Goal: Obtain resource: Download file/media

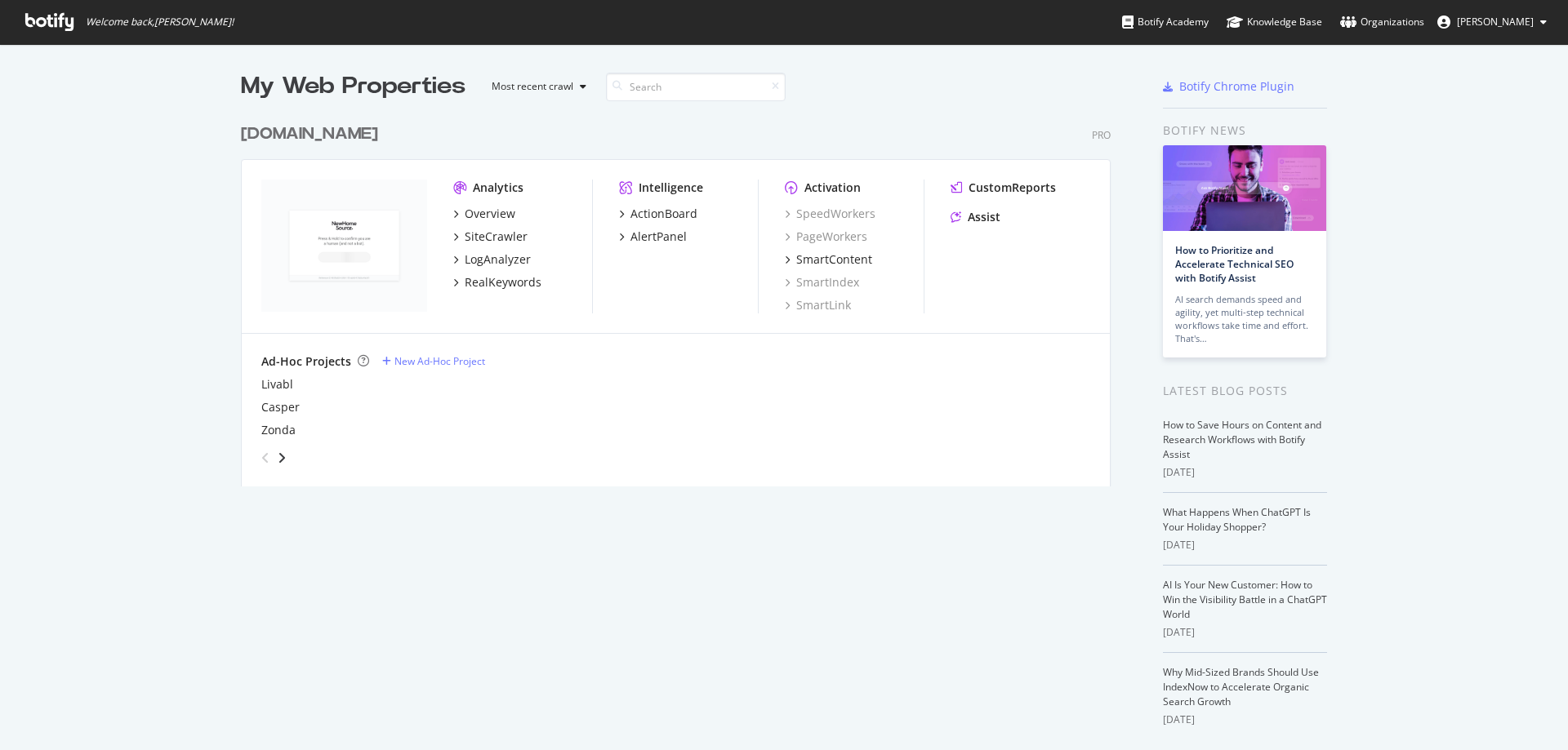
scroll to position [738, 1544]
click at [485, 258] on div "LogAnalyzer" at bounding box center [497, 259] width 66 height 16
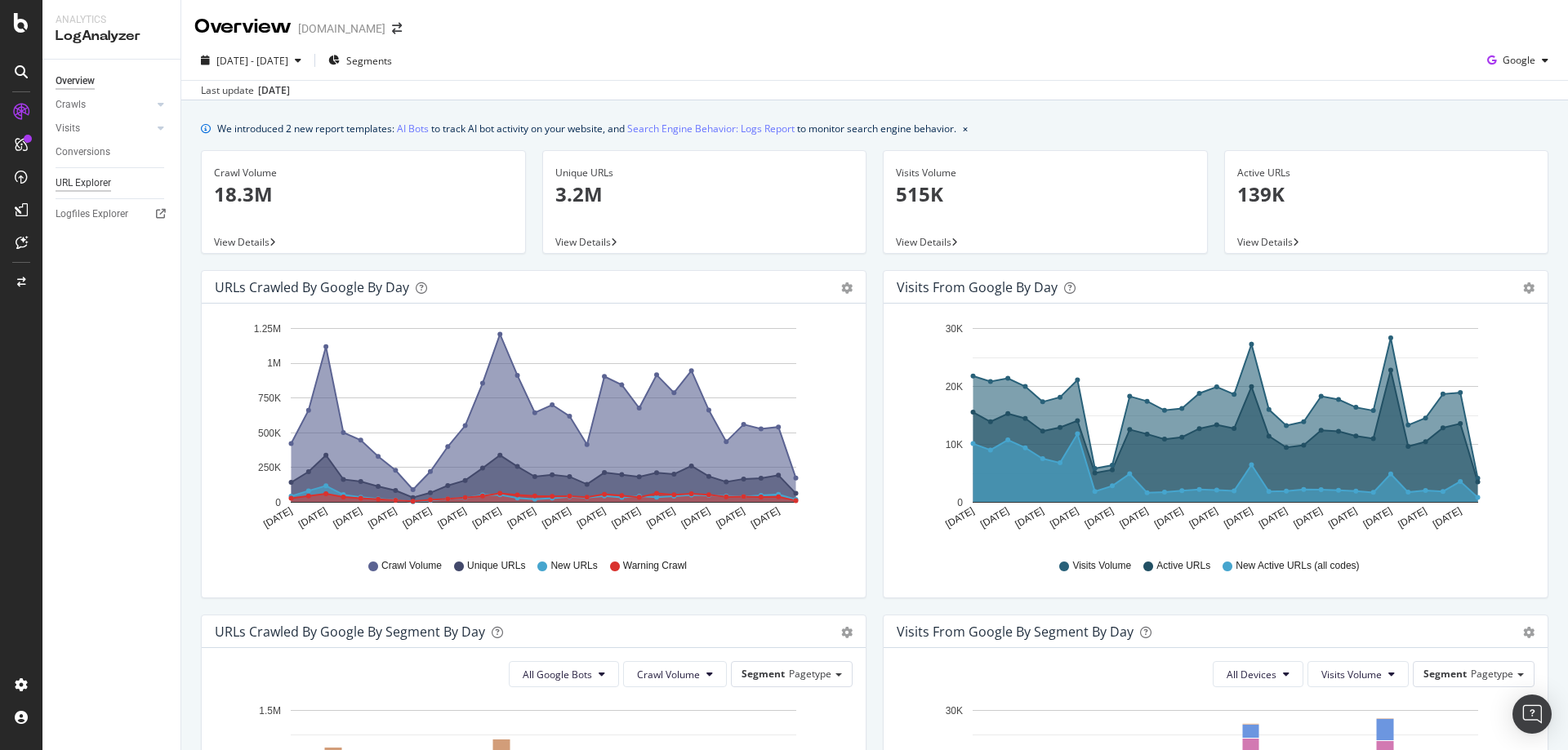
click at [80, 186] on div "URL Explorer" at bounding box center [83, 183] width 55 height 17
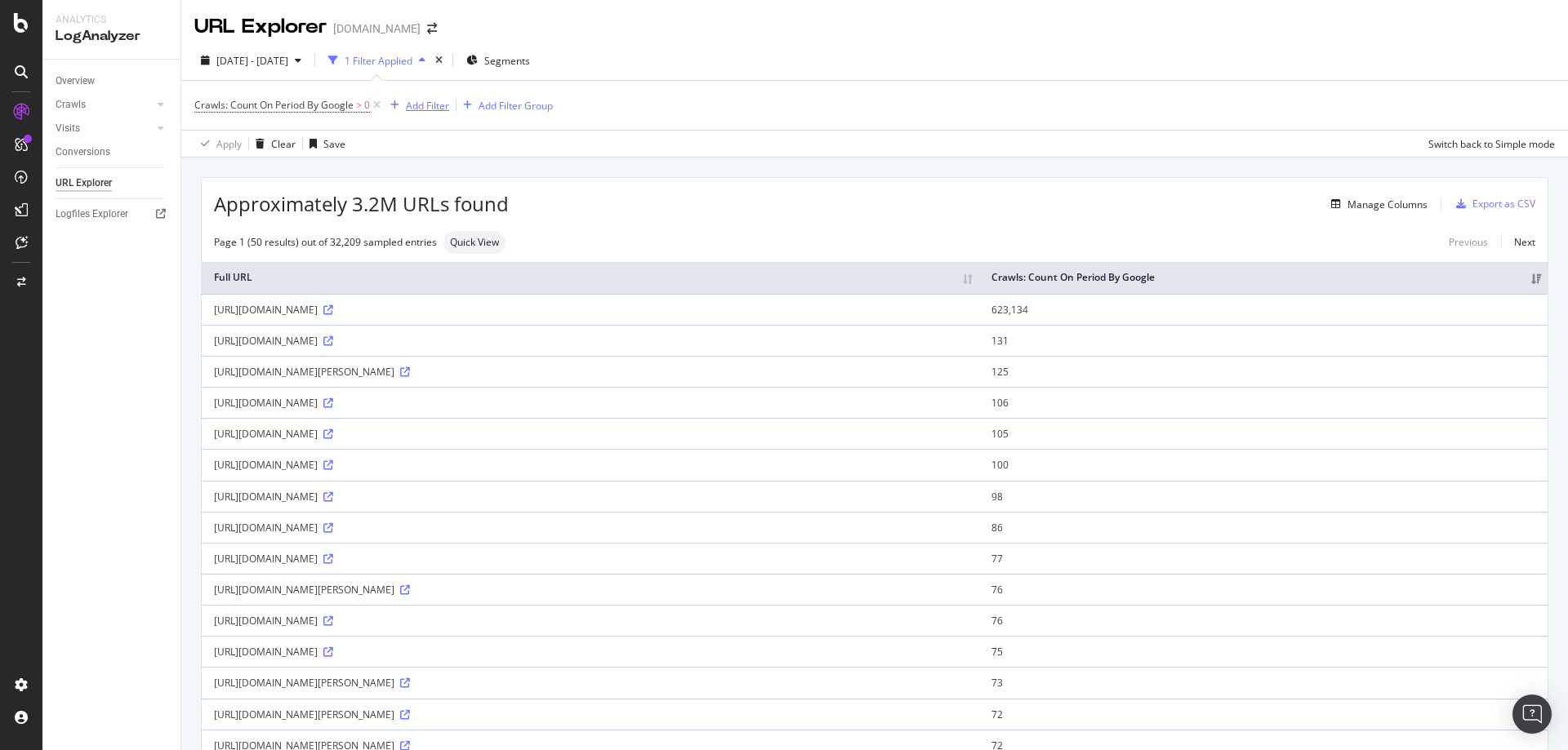
click at [418, 103] on div "Add Filter" at bounding box center [428, 105] width 43 height 14
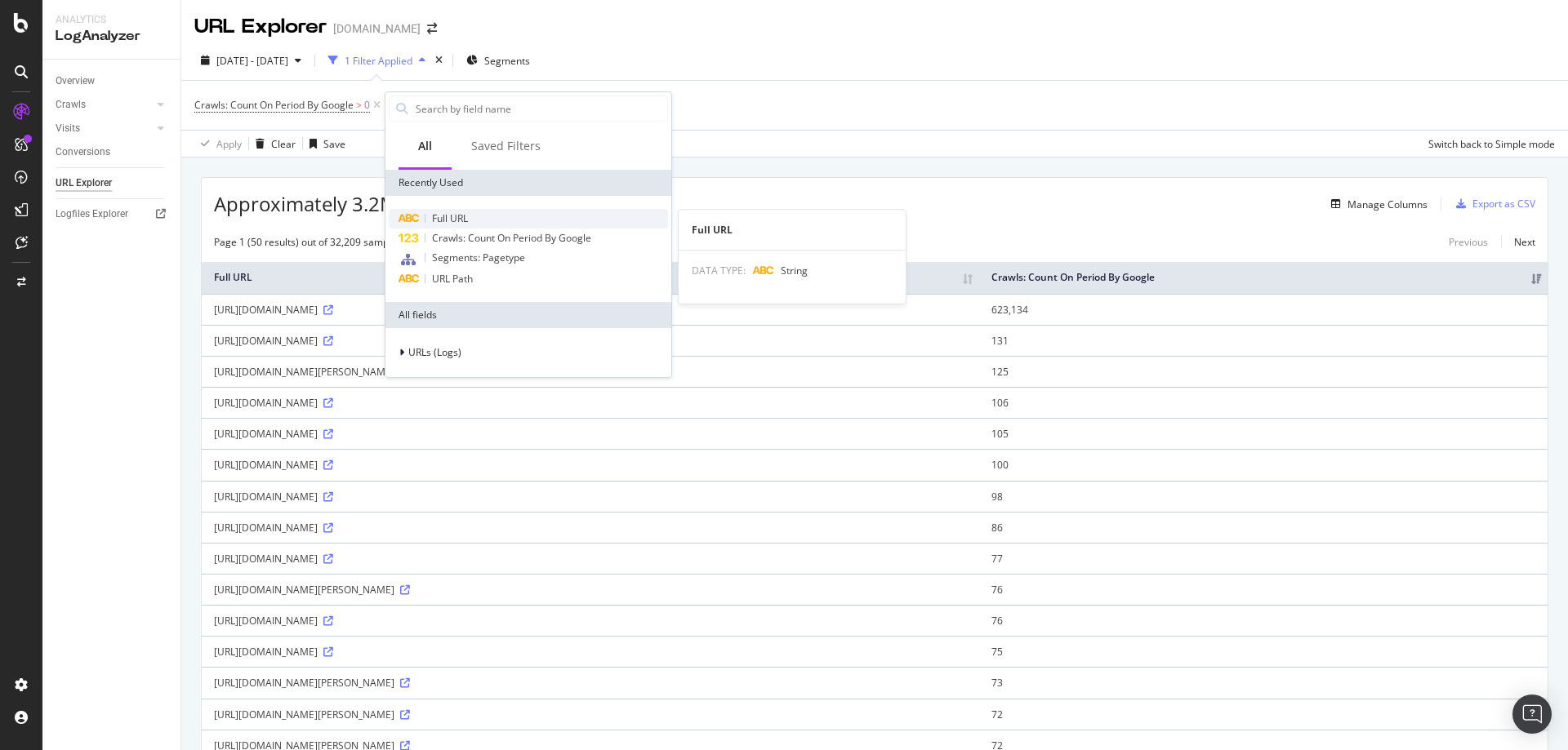
click at [450, 212] on span "Full URL" at bounding box center [449, 218] width 36 height 14
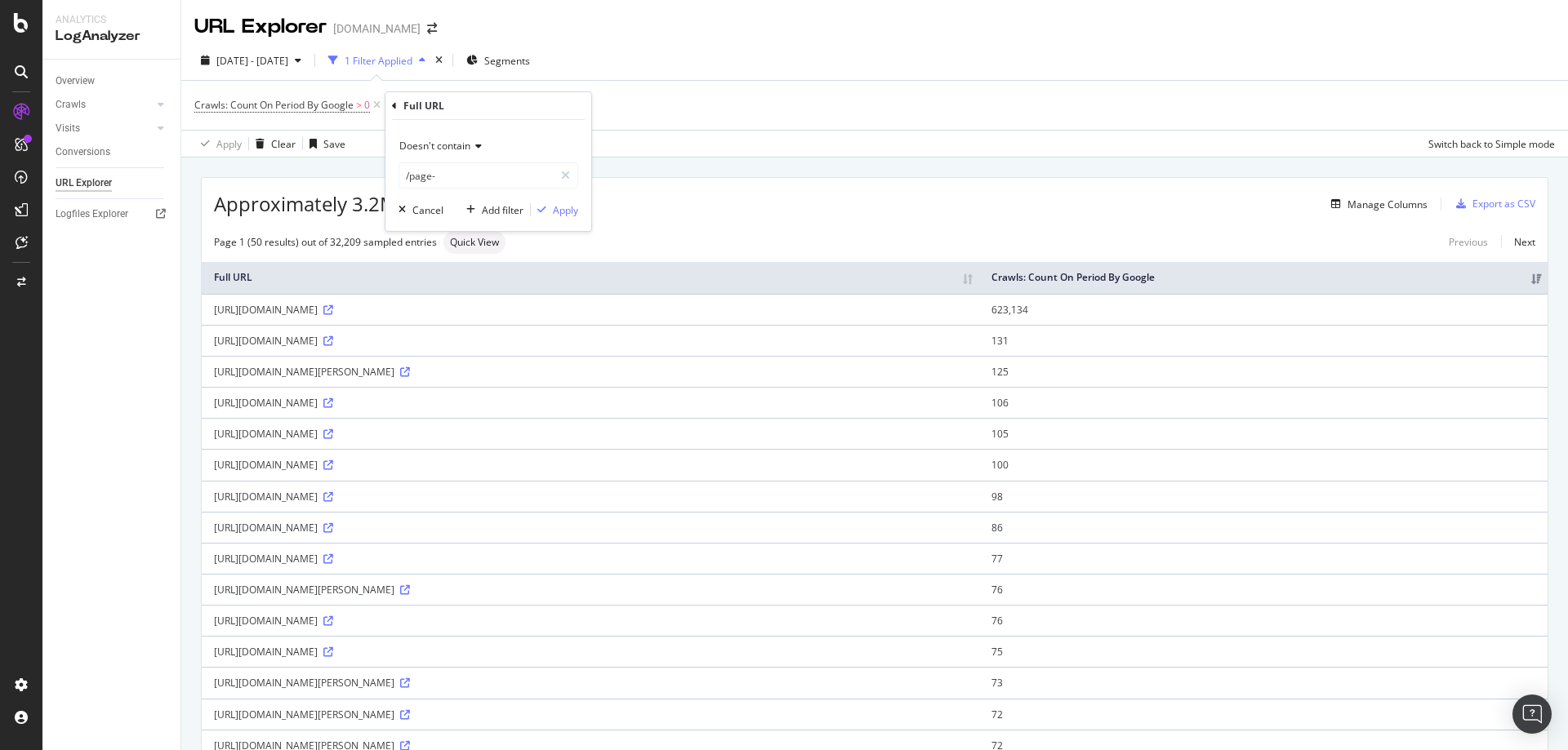
click at [457, 137] on div "Doesn't contain" at bounding box center [488, 147] width 180 height 26
click at [520, 133] on div "Doesn't contain Equal to Not equal to Starts with Doesn't start with Ends with …" at bounding box center [488, 176] width 206 height 111
drag, startPoint x: 710, startPoint y: 126, endPoint x: 700, endPoint y: 123, distance: 10.4
click at [711, 126] on div "Crawls: Count On Period By Google > 0 and Full URL = missing value Add Filter A…" at bounding box center [874, 105] width 1360 height 49
click at [494, 105] on div "missing value" at bounding box center [501, 104] width 62 height 14
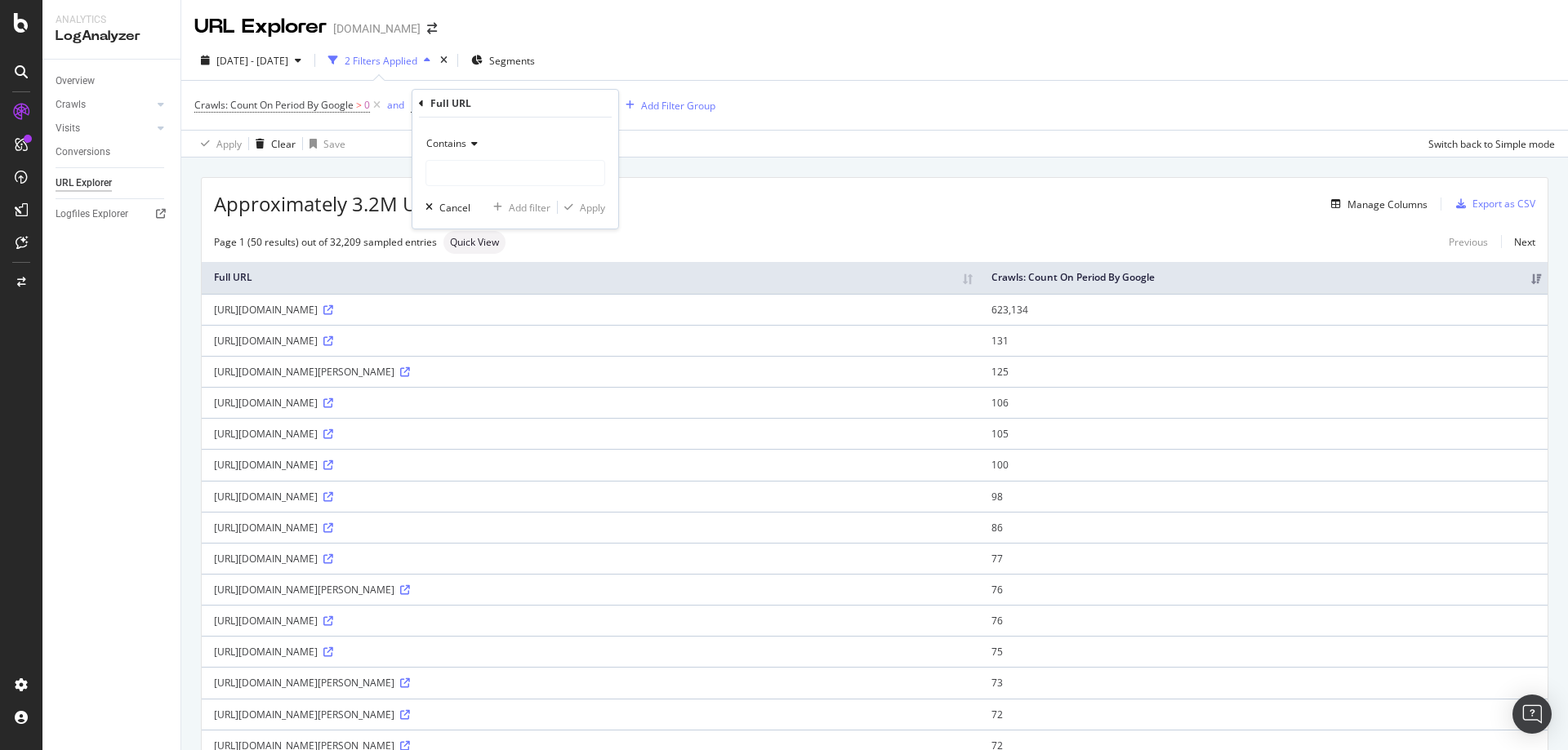
click at [466, 146] on icon at bounding box center [472, 144] width 11 height 9
click at [447, 177] on span "Equal to" at bounding box center [451, 178] width 37 height 14
click at [461, 170] on input "text" at bounding box center [514, 173] width 178 height 26
paste input "https://www.newhomesource.com/communities/nc/raleigh-durham-chapel-hill-area"
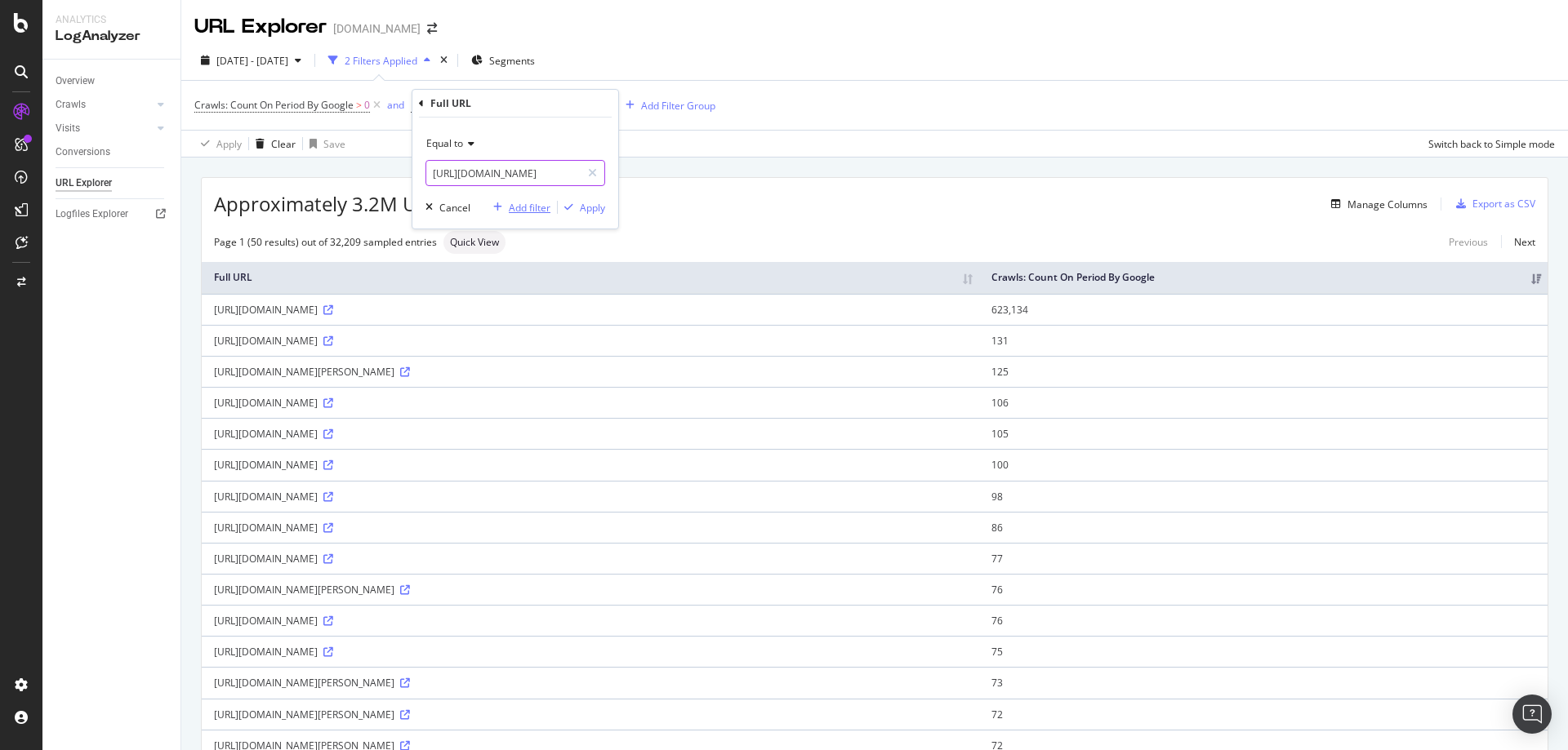
type input "https://www.newhomesource.com/communities/nc/raleigh-durham-chapel-hill-area"
click at [525, 209] on div "Add filter" at bounding box center [529, 208] width 41 height 14
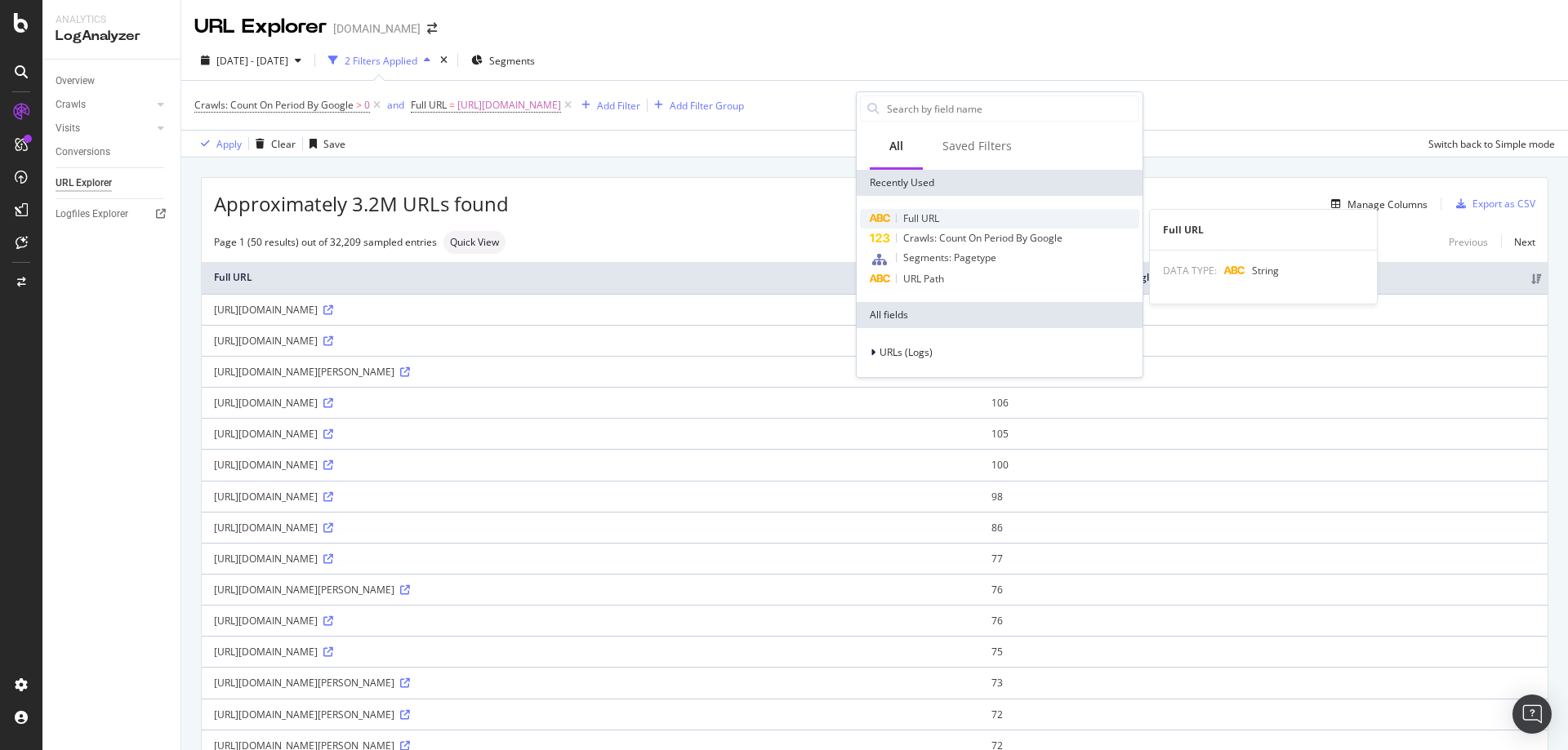
click at [934, 213] on span "Full URL" at bounding box center [921, 218] width 36 height 14
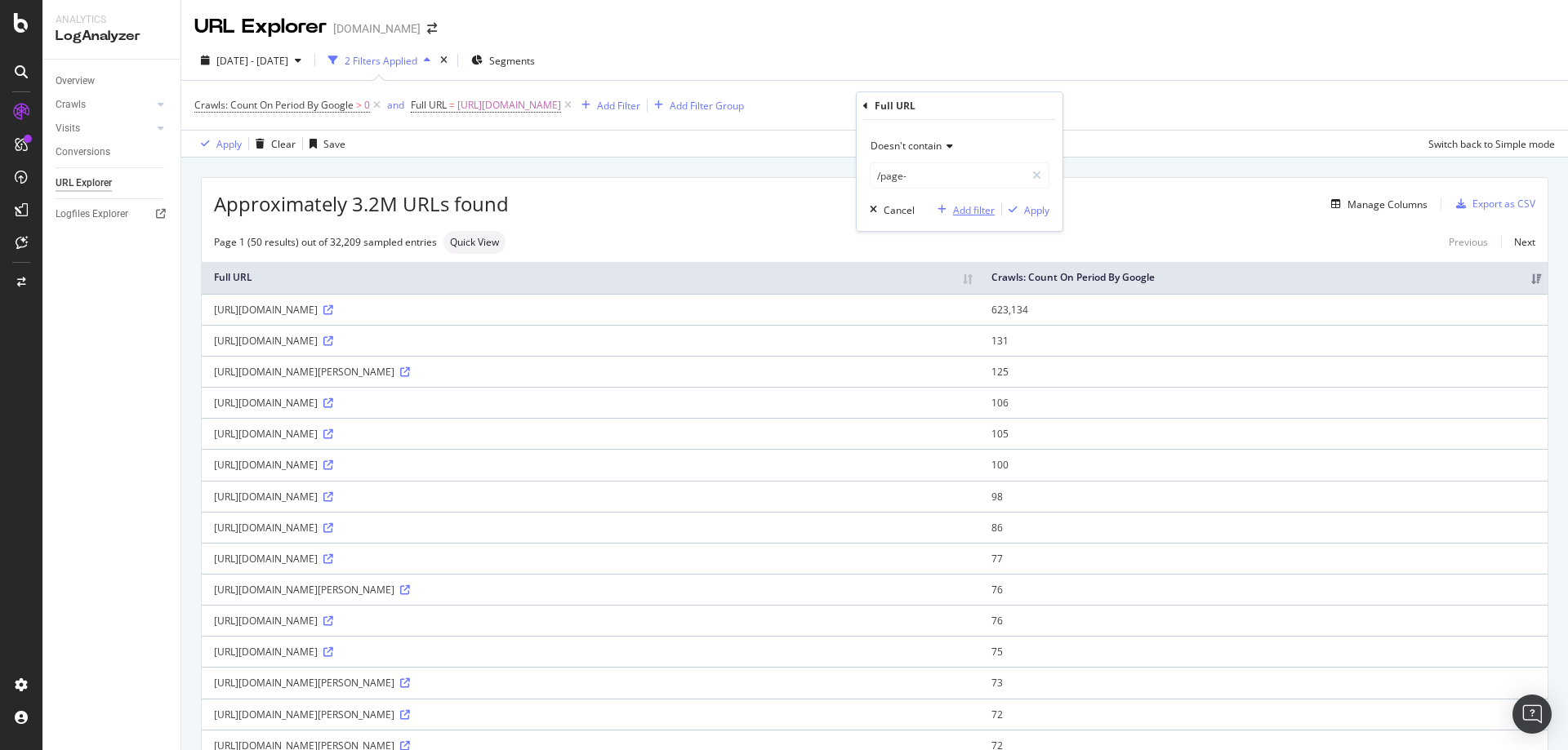
click at [987, 208] on div "Add filter" at bounding box center [974, 210] width 41 height 14
click at [925, 130] on div "Apply Clear Save Switch back to Simple mode" at bounding box center [874, 143] width 1387 height 27
click at [888, 109] on div "Add Filter Group" at bounding box center [851, 105] width 74 height 14
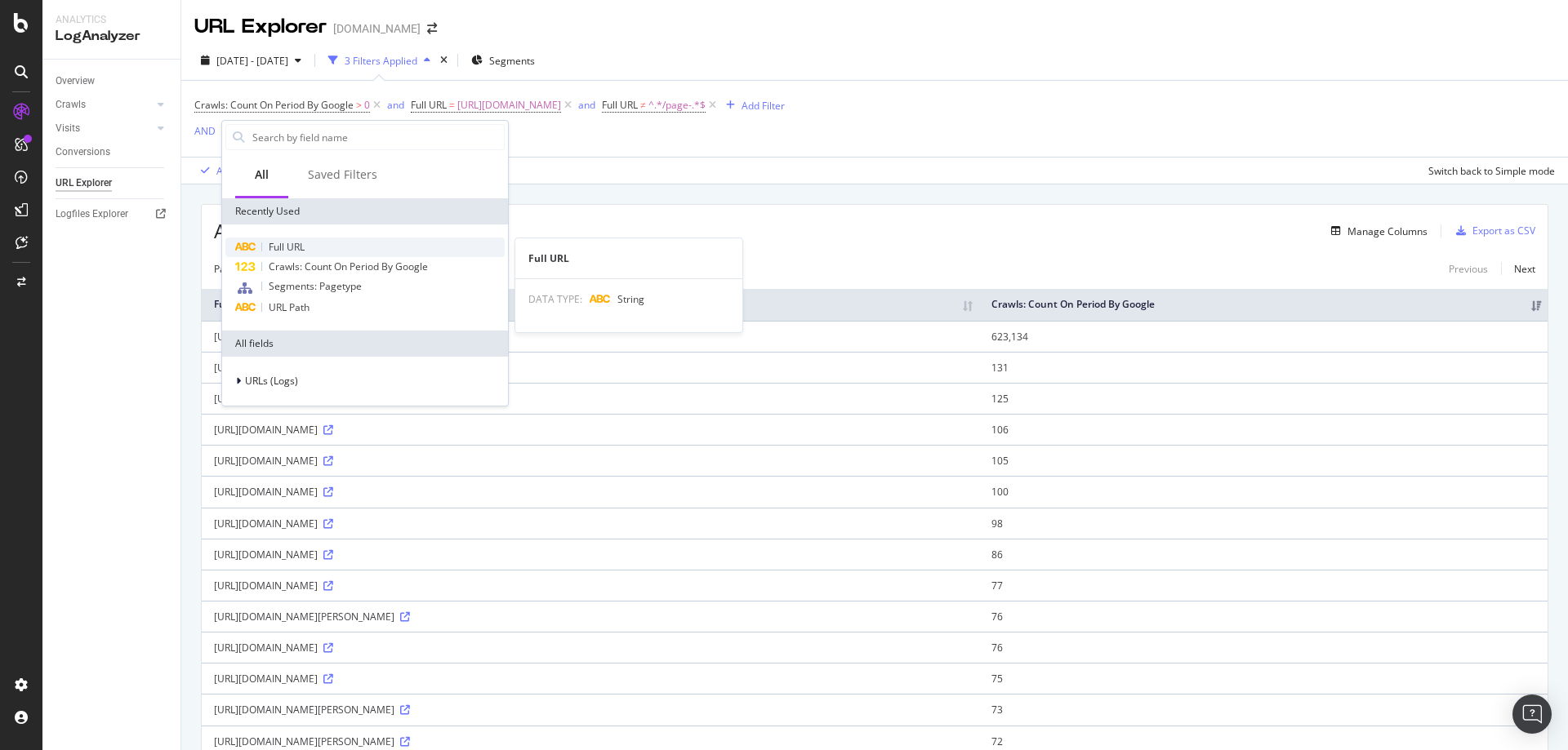
click at [289, 246] on span "Full URL" at bounding box center [287, 246] width 36 height 14
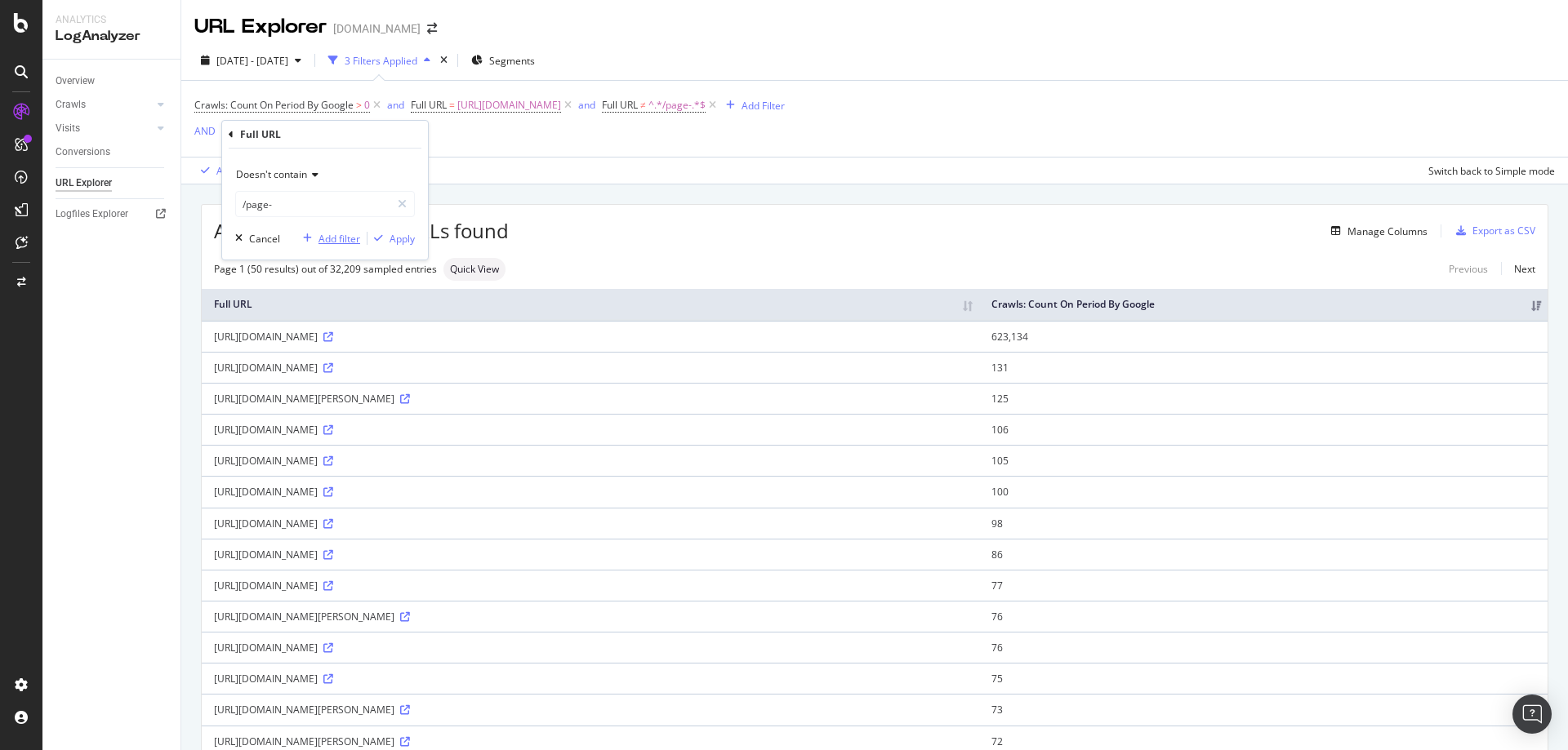
click at [345, 240] on div "Add filter" at bounding box center [339, 239] width 41 height 14
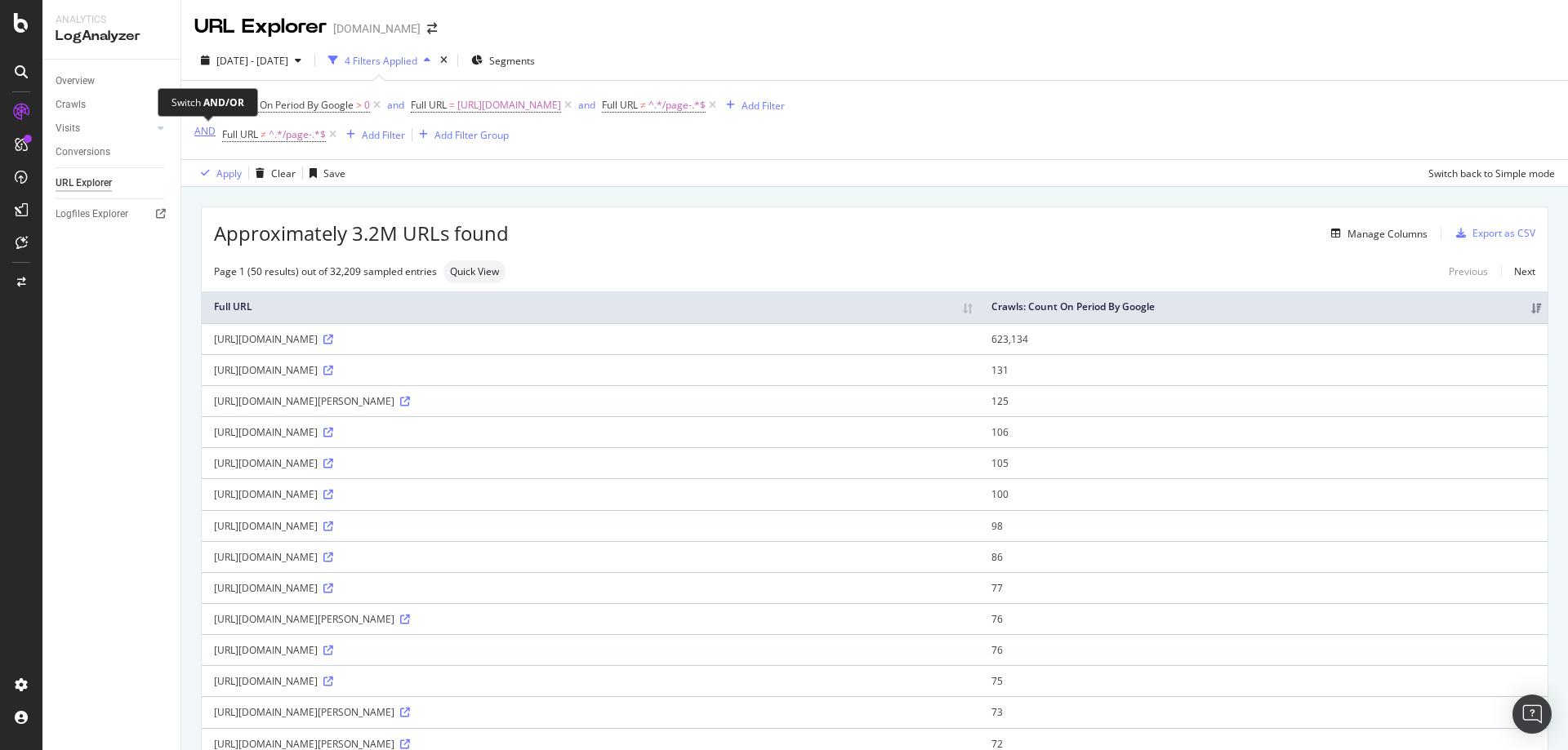
click at [210, 132] on div "AND" at bounding box center [205, 131] width 22 height 14
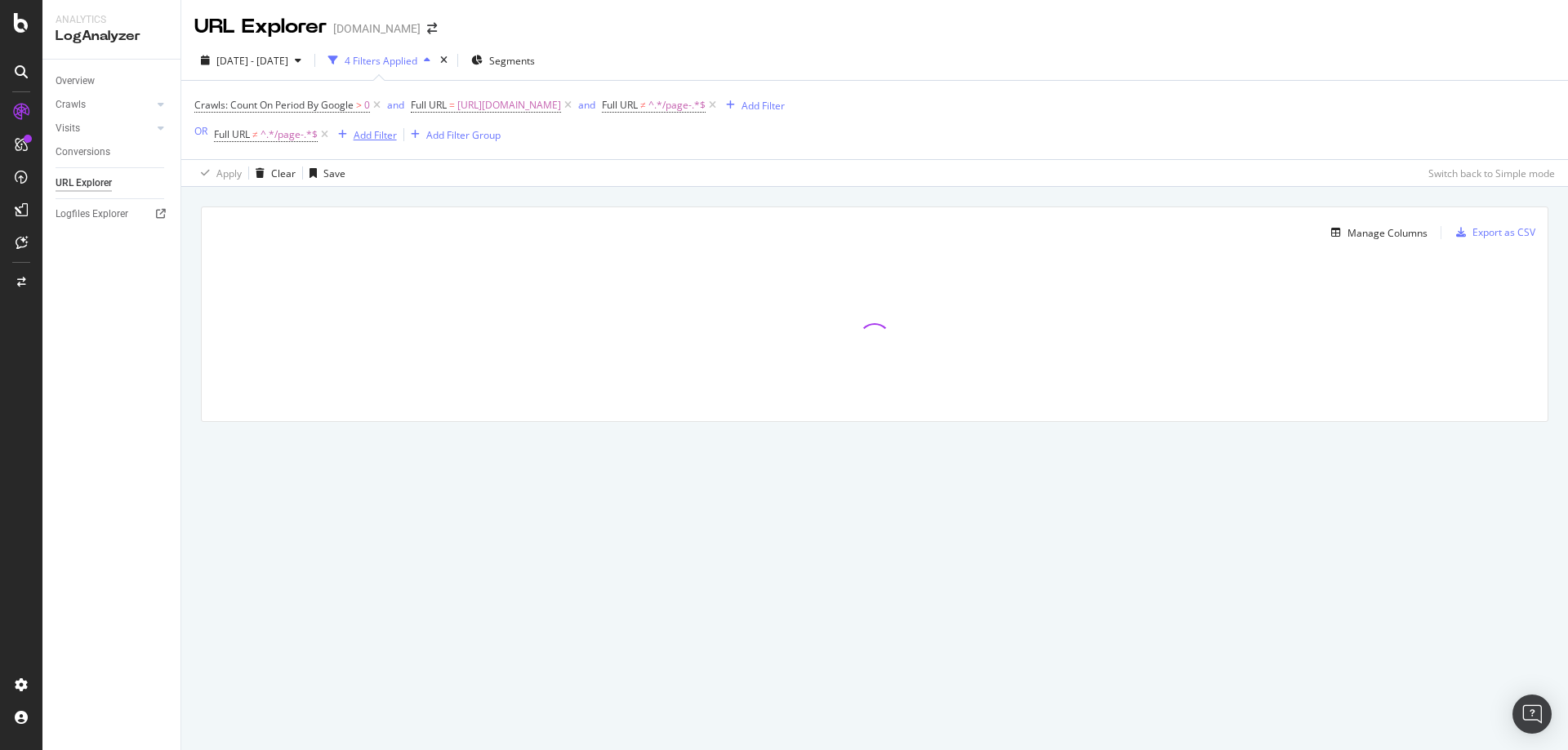
click at [369, 136] on div "Add Filter" at bounding box center [375, 134] width 43 height 14
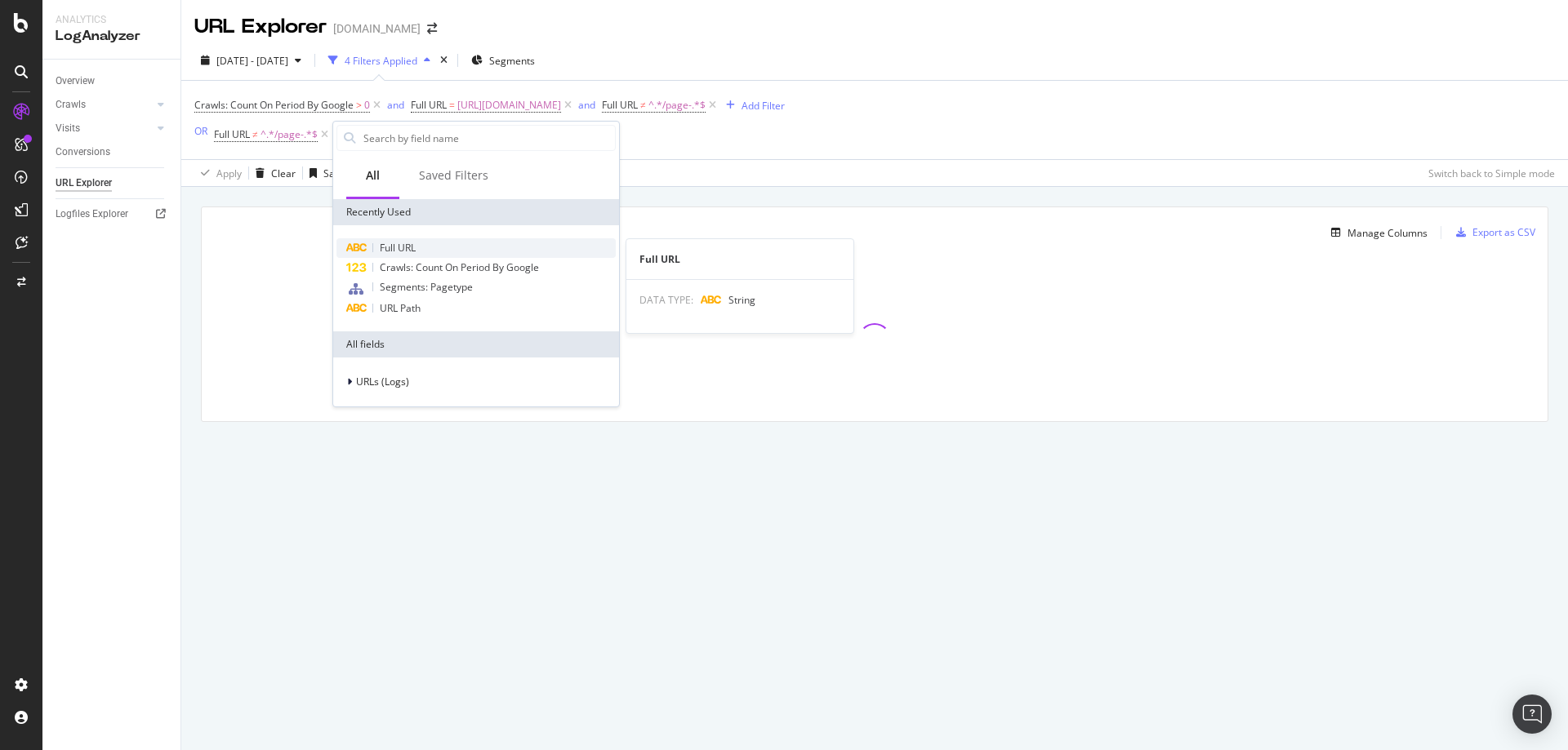
click at [404, 241] on span "Full URL" at bounding box center [398, 247] width 36 height 14
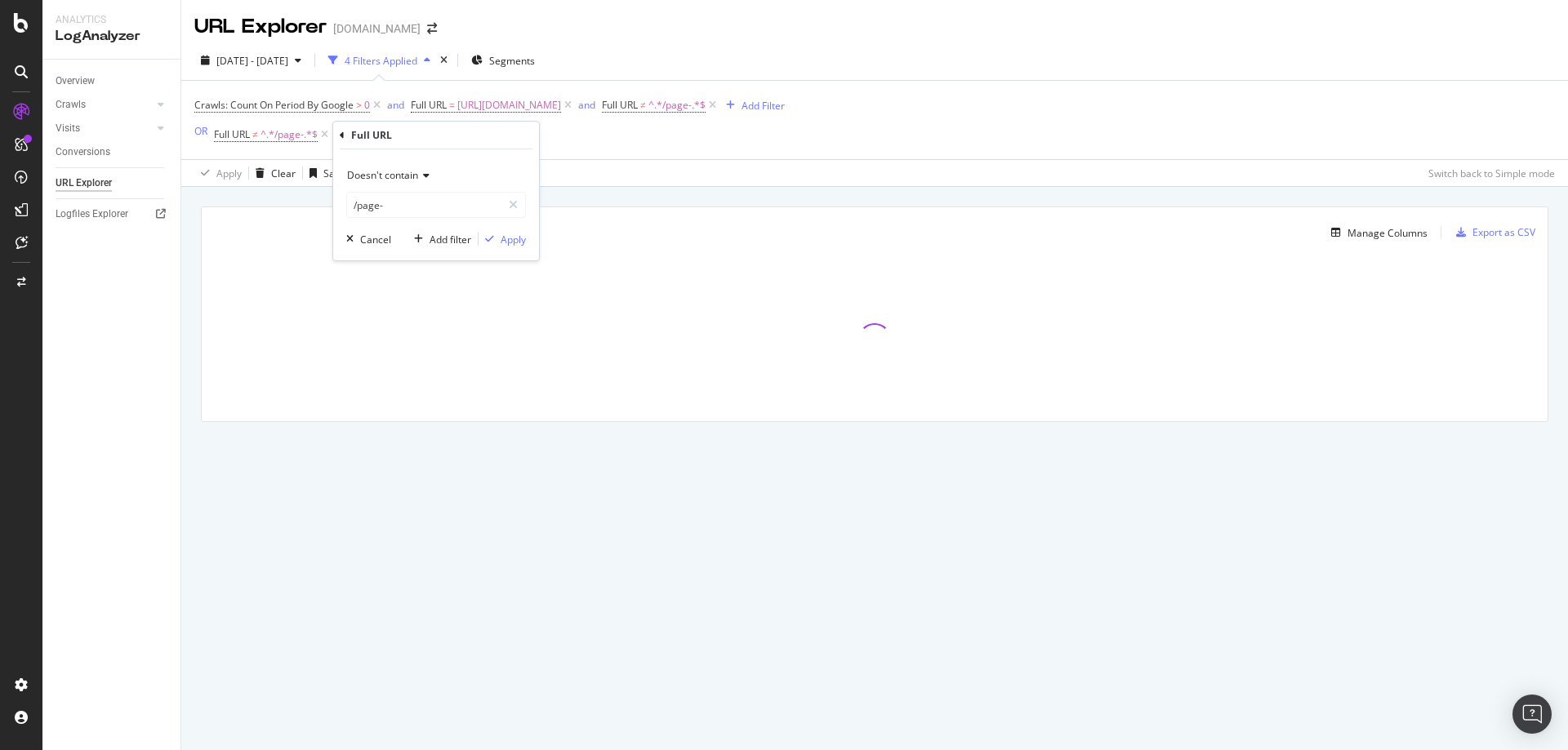
click at [401, 175] on span "Doesn't contain" at bounding box center [383, 175] width 71 height 14
click at [397, 204] on div "Equal to" at bounding box center [438, 209] width 175 height 22
click at [396, 208] on input "/page-" at bounding box center [424, 205] width 154 height 26
paste input "https://www.newhomesource.com/communities/nc/raleigh-durham-chapel-hill-area"
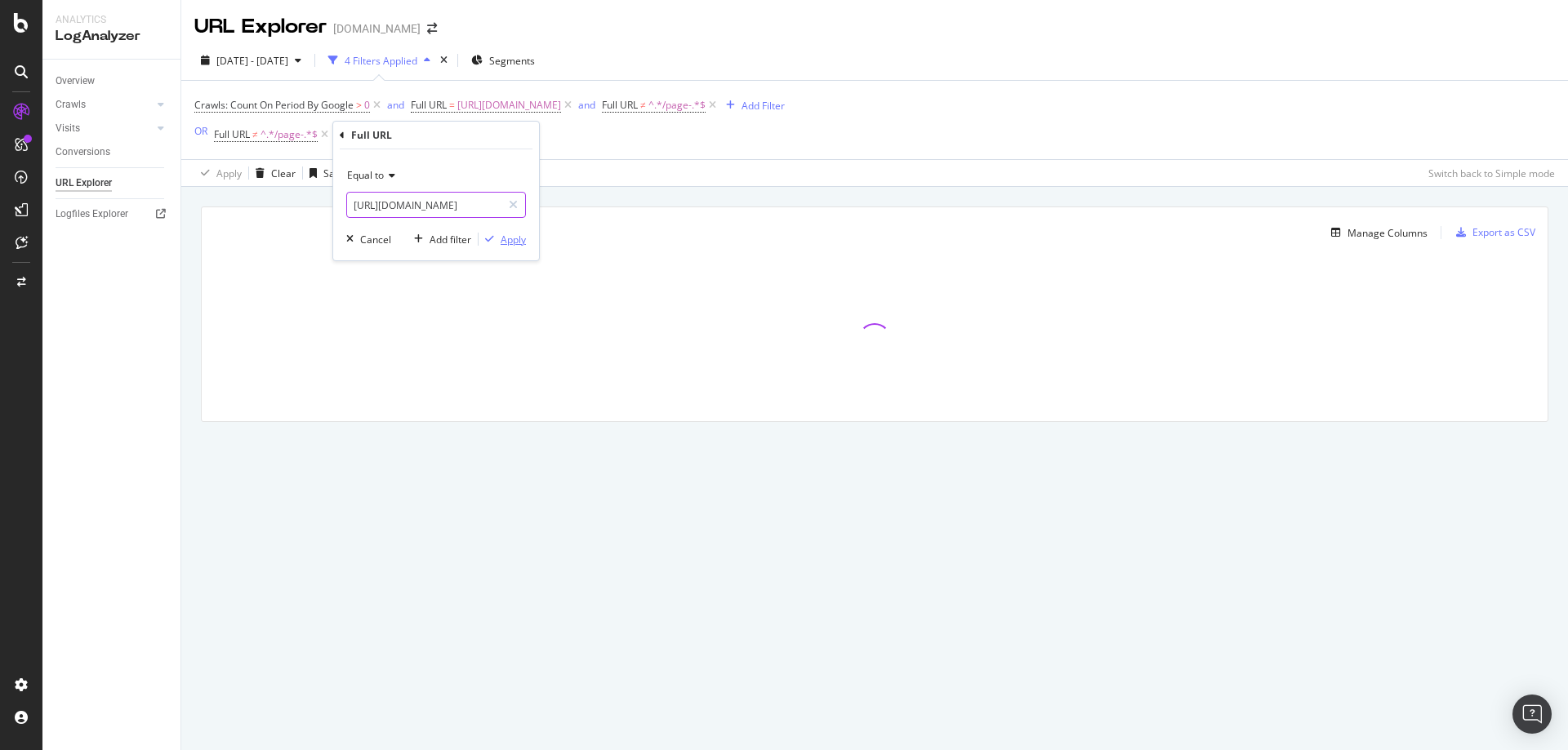
type input "https://www.newhomesource.com/homes/nc/raleigh-durham-chapel-hill-area"
click at [509, 245] on div "Apply" at bounding box center [512, 240] width 25 height 14
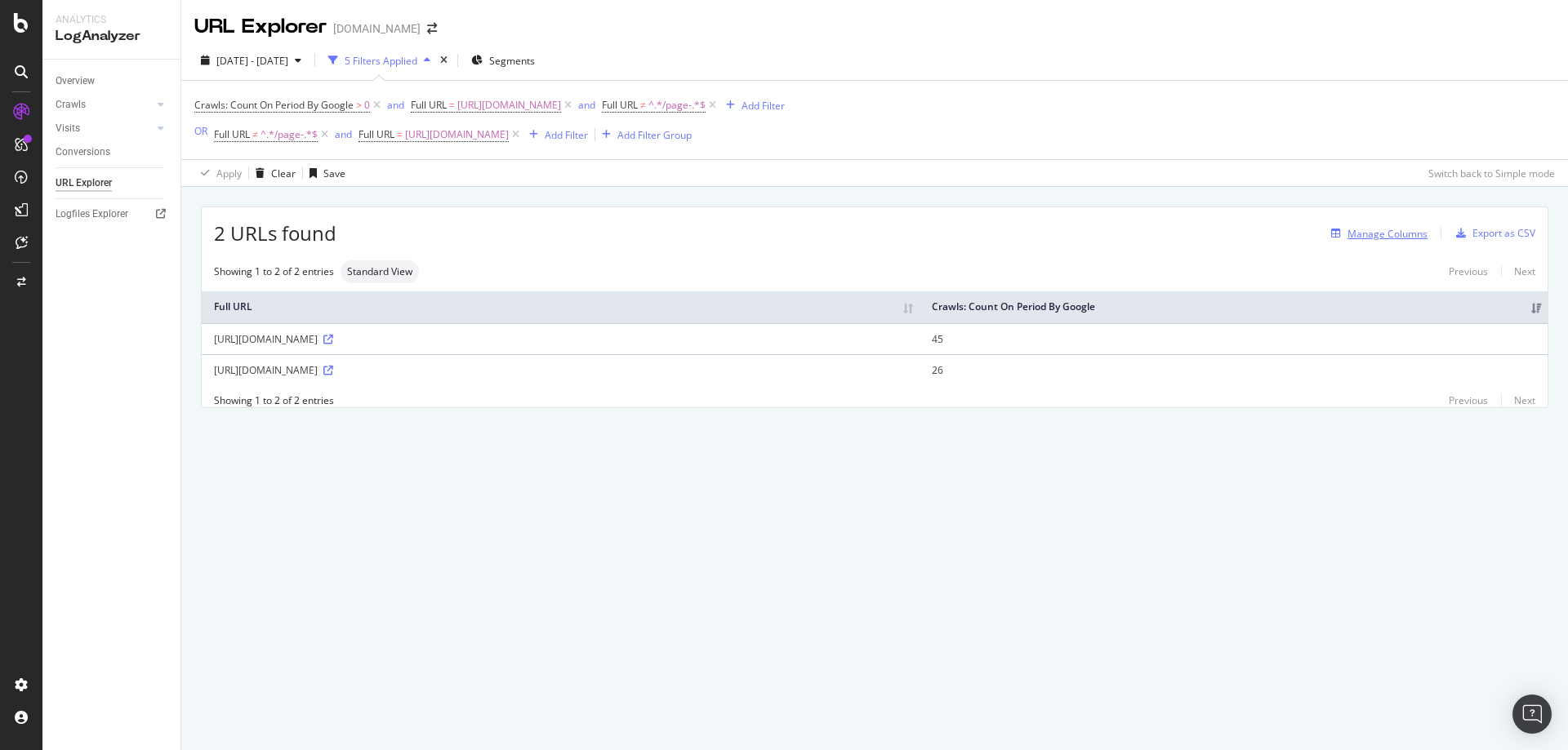
click at [1405, 233] on div "Manage Columns" at bounding box center [1387, 233] width 80 height 14
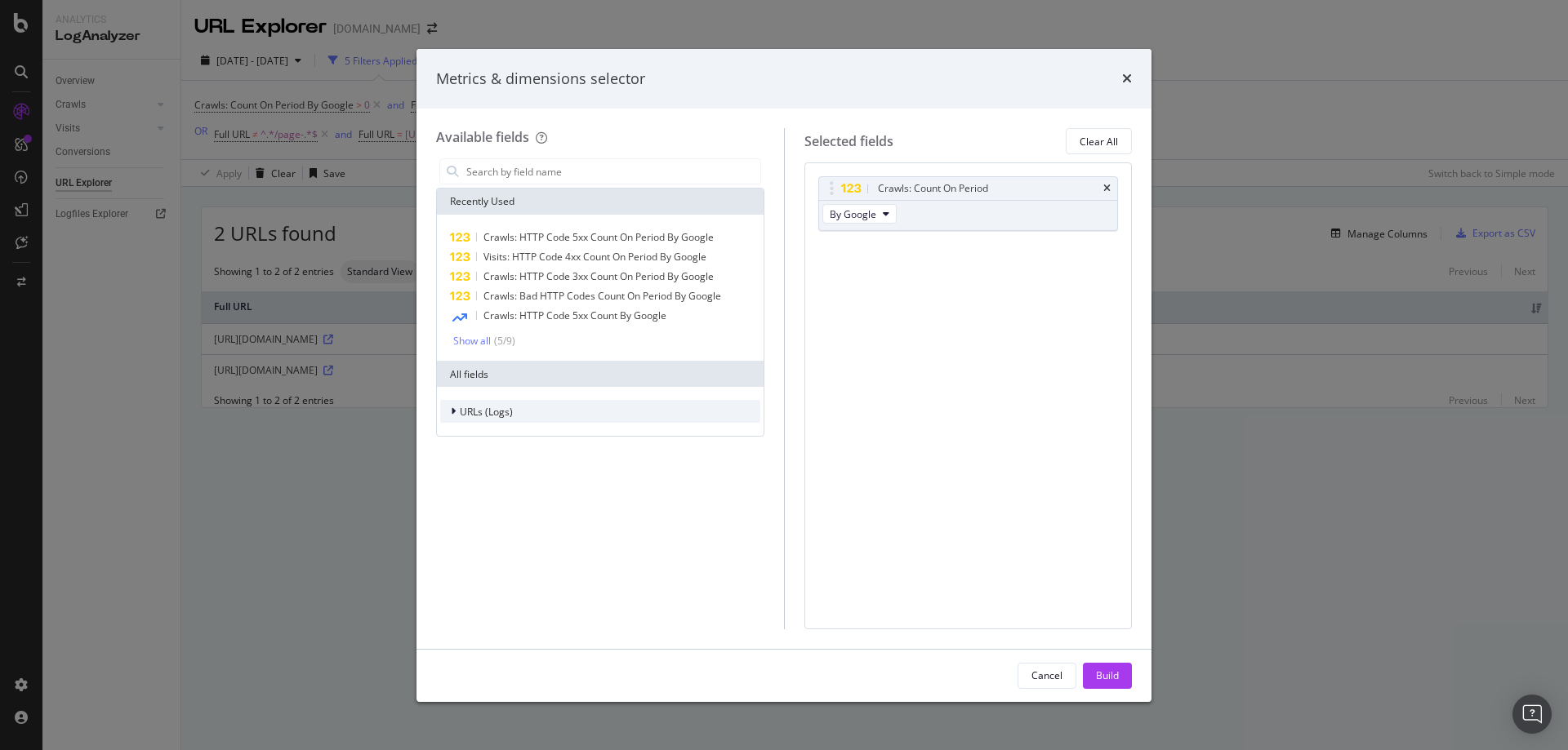
click at [494, 414] on span "URLs (Logs)" at bounding box center [486, 412] width 53 height 14
click at [482, 344] on div "Show all" at bounding box center [472, 341] width 38 height 11
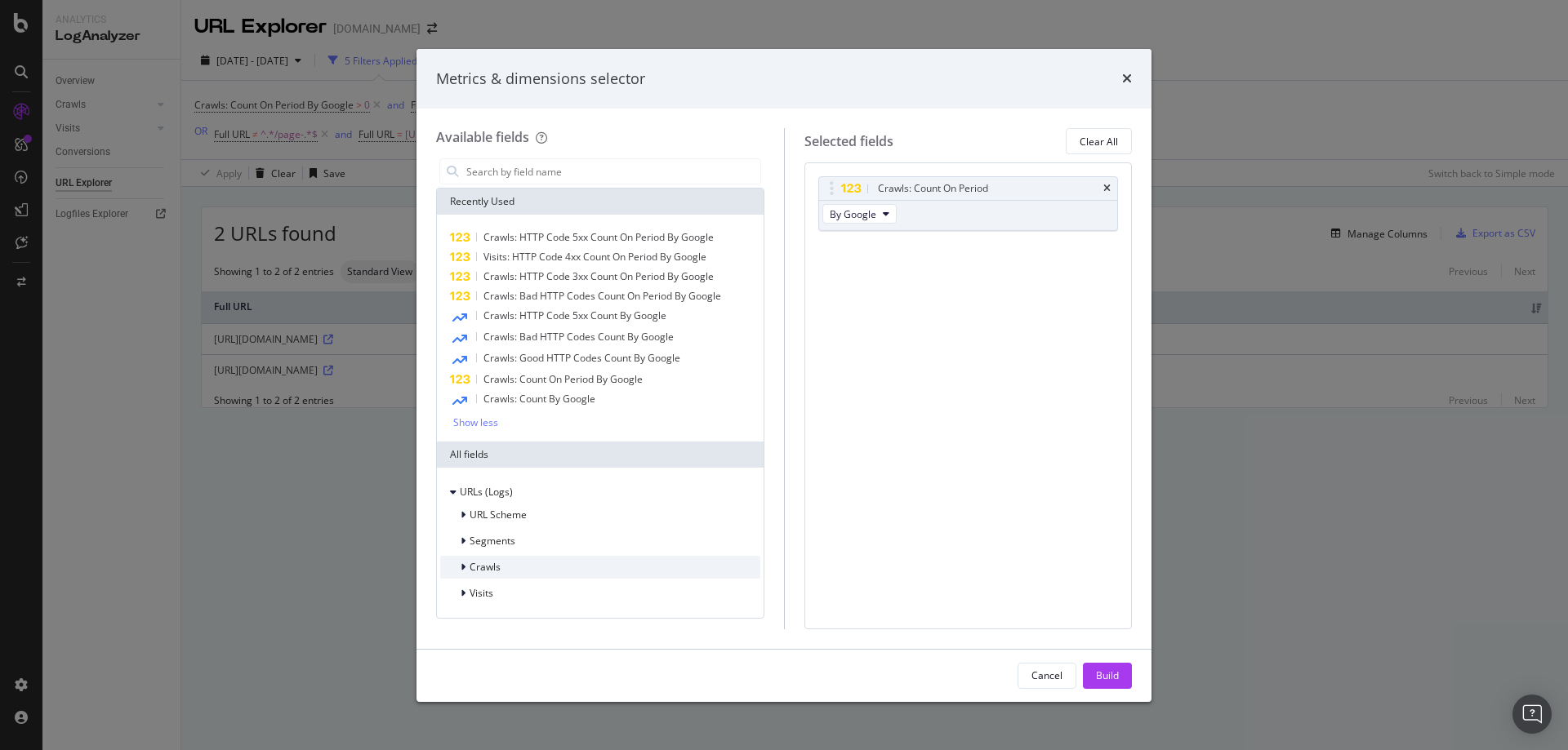
click at [483, 568] on span "Crawls" at bounding box center [484, 567] width 31 height 14
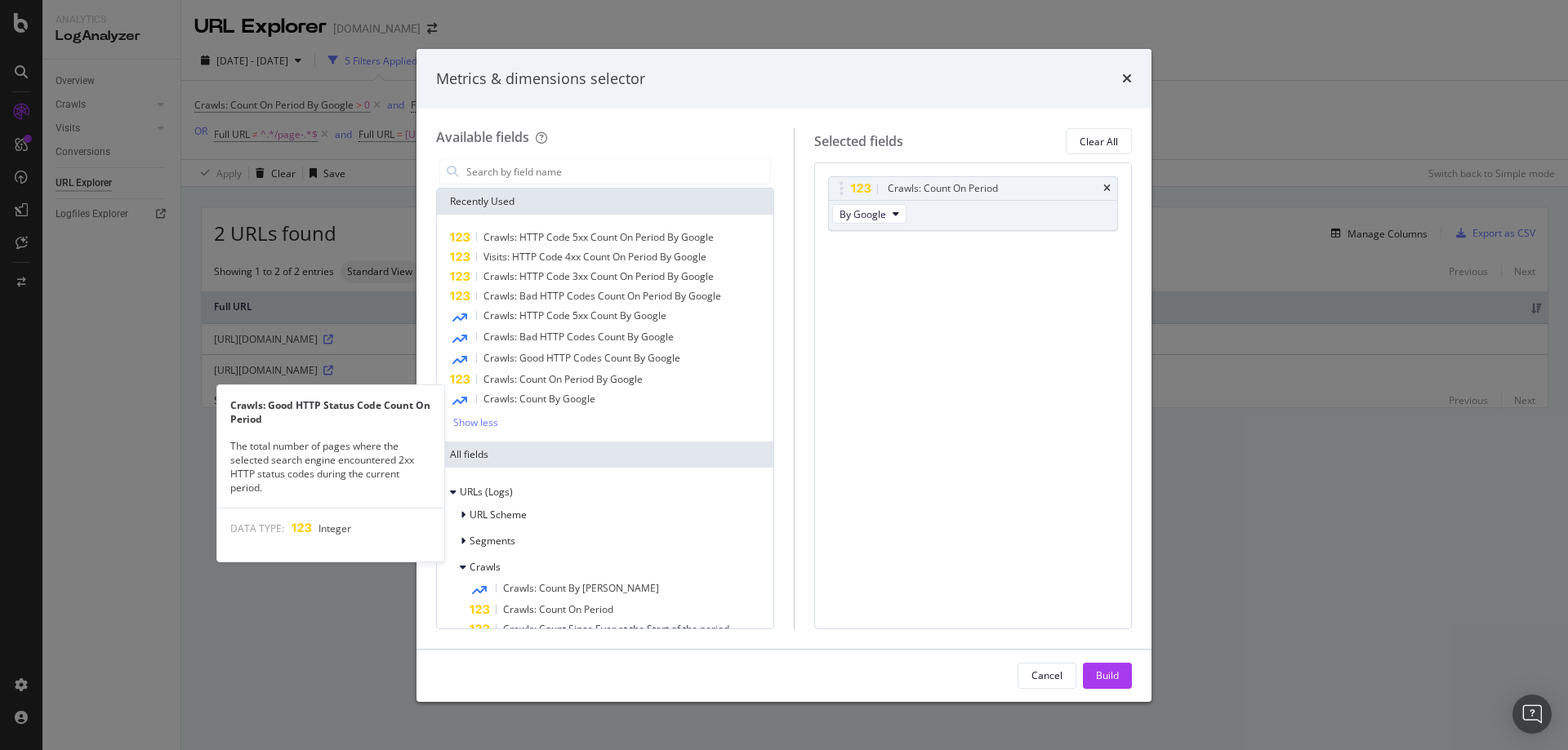
scroll to position [296, 0]
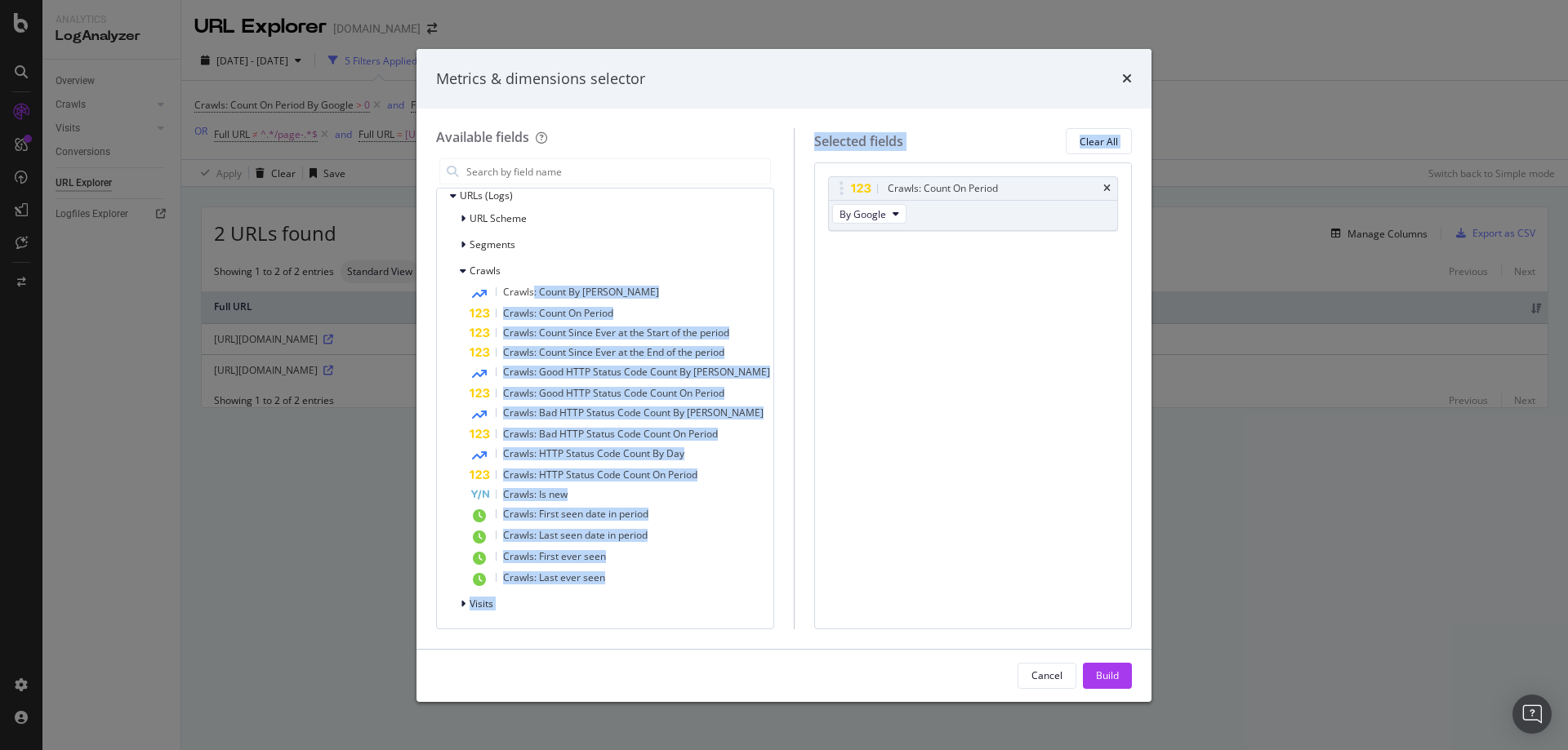
drag, startPoint x: 534, startPoint y: 289, endPoint x: 919, endPoint y: 272, distance: 385.4
click at [919, 272] on div "Available fields Recently Used Crawls: HTTP Code 5xx Count On Period By Google …" at bounding box center [784, 378] width 696 height 500
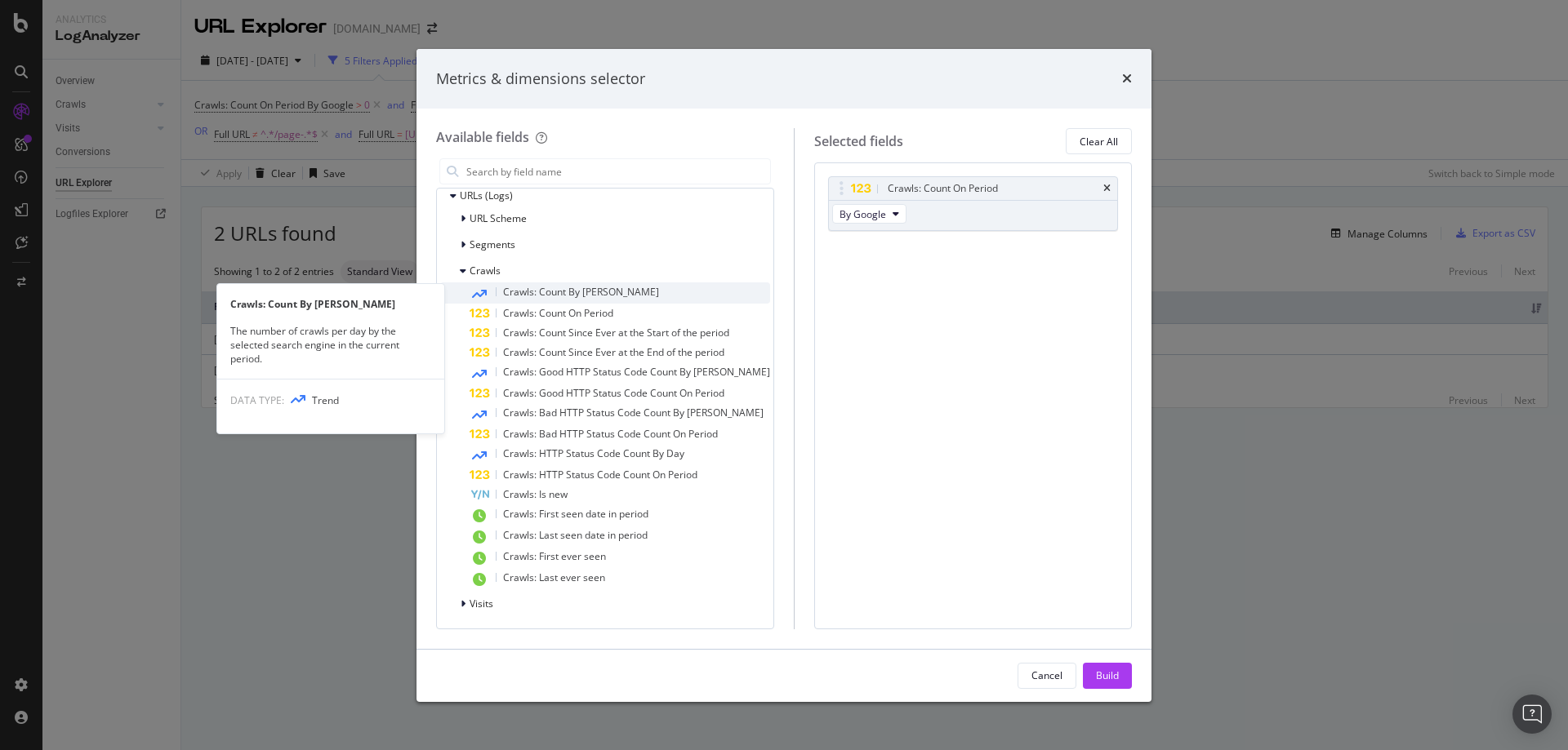
click at [523, 297] on span "Crawls: Count By Day" at bounding box center [581, 291] width 156 height 14
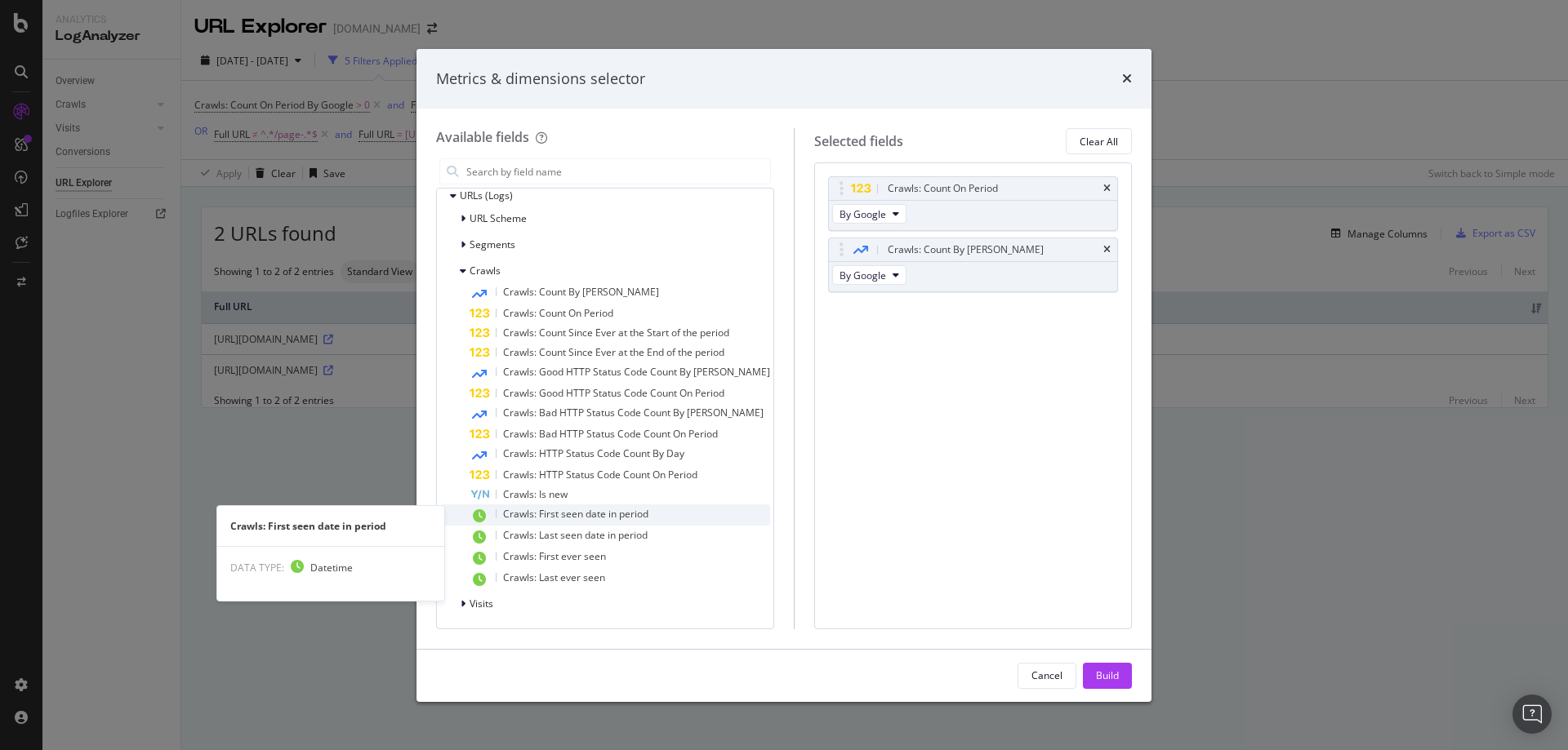
scroll to position [0, 0]
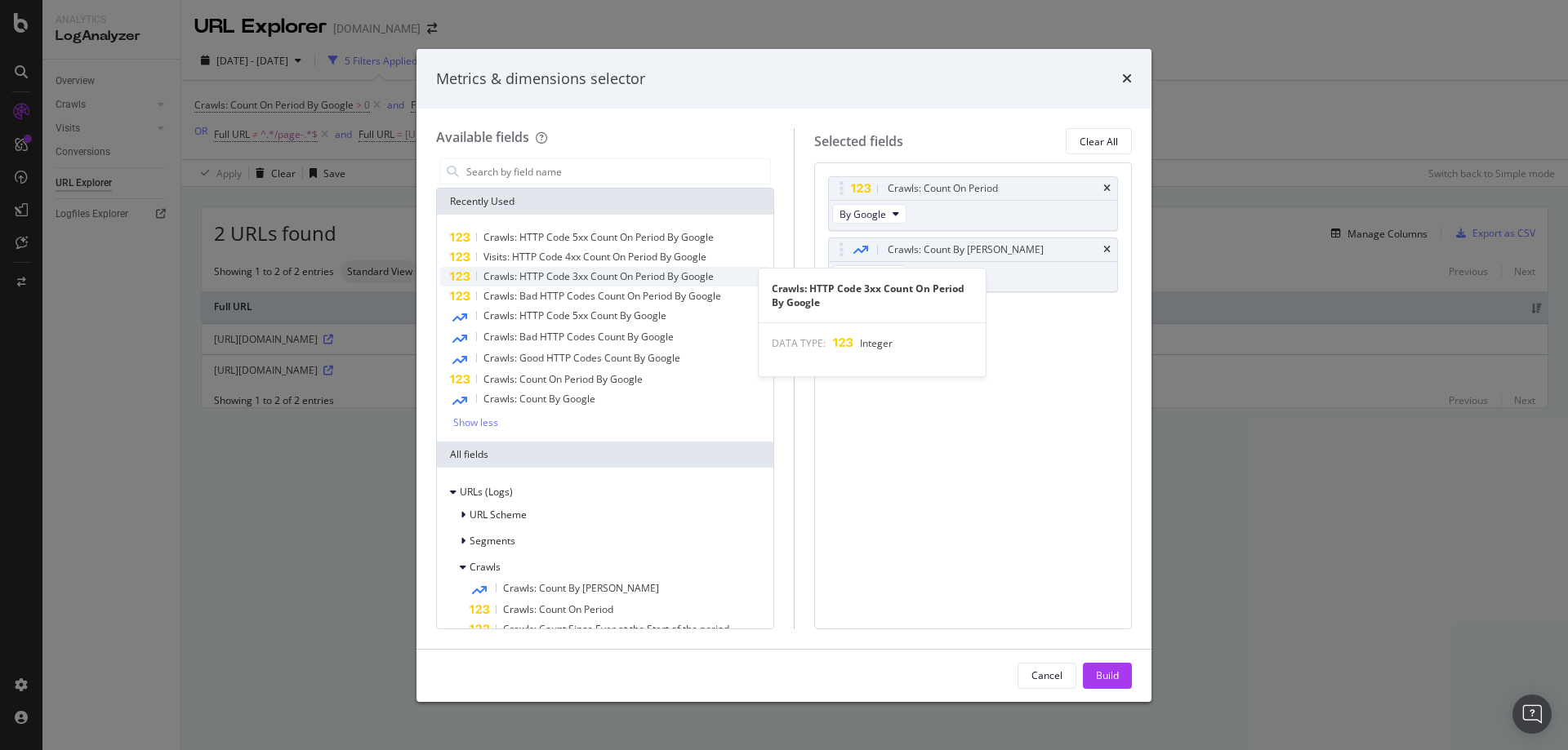
click at [525, 272] on span "Crawls: HTTP Code 3xx Count On Period By Google" at bounding box center [598, 276] width 230 height 14
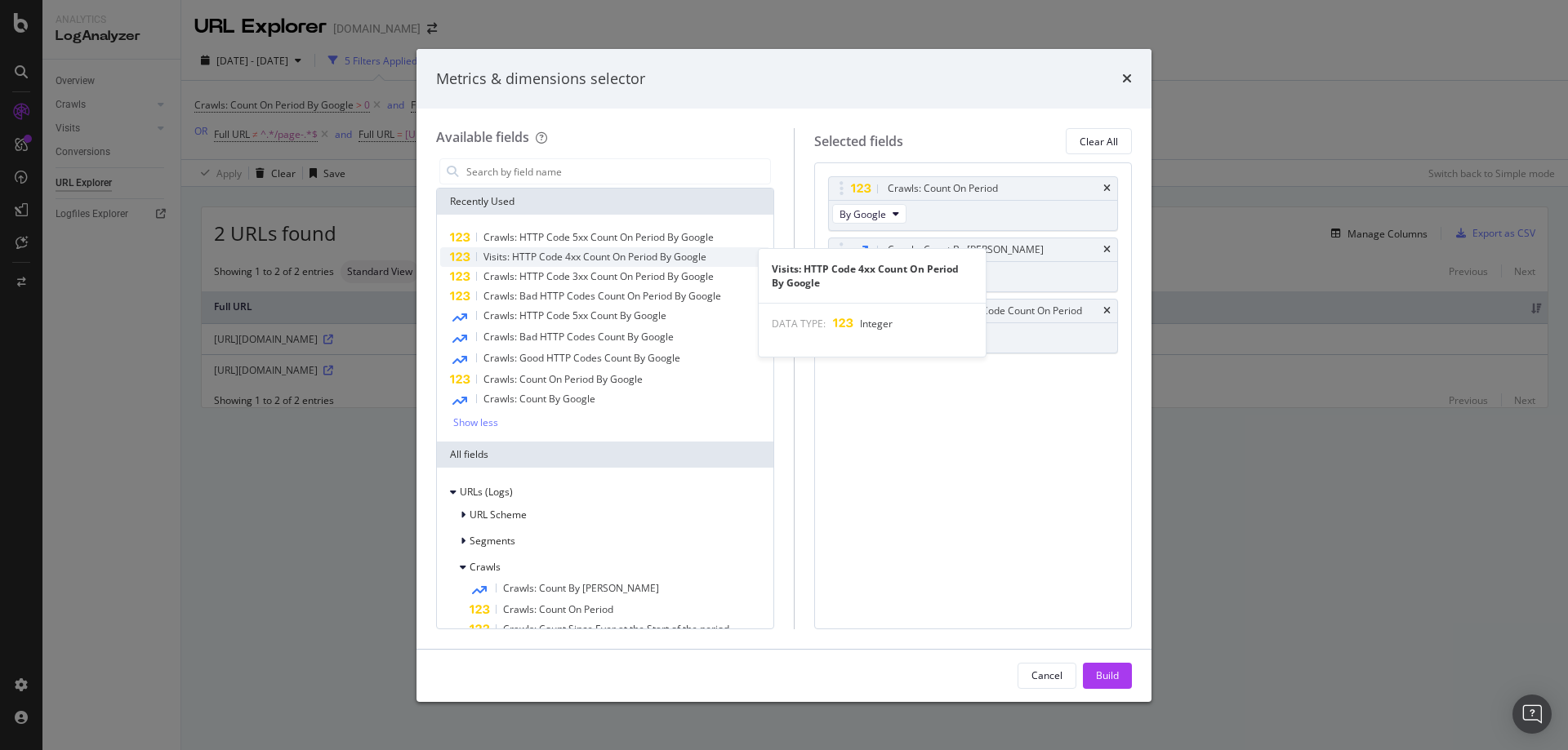
click at [525, 252] on span "Visits: HTTP Code 4xx Count On Period By Google" at bounding box center [594, 257] width 223 height 14
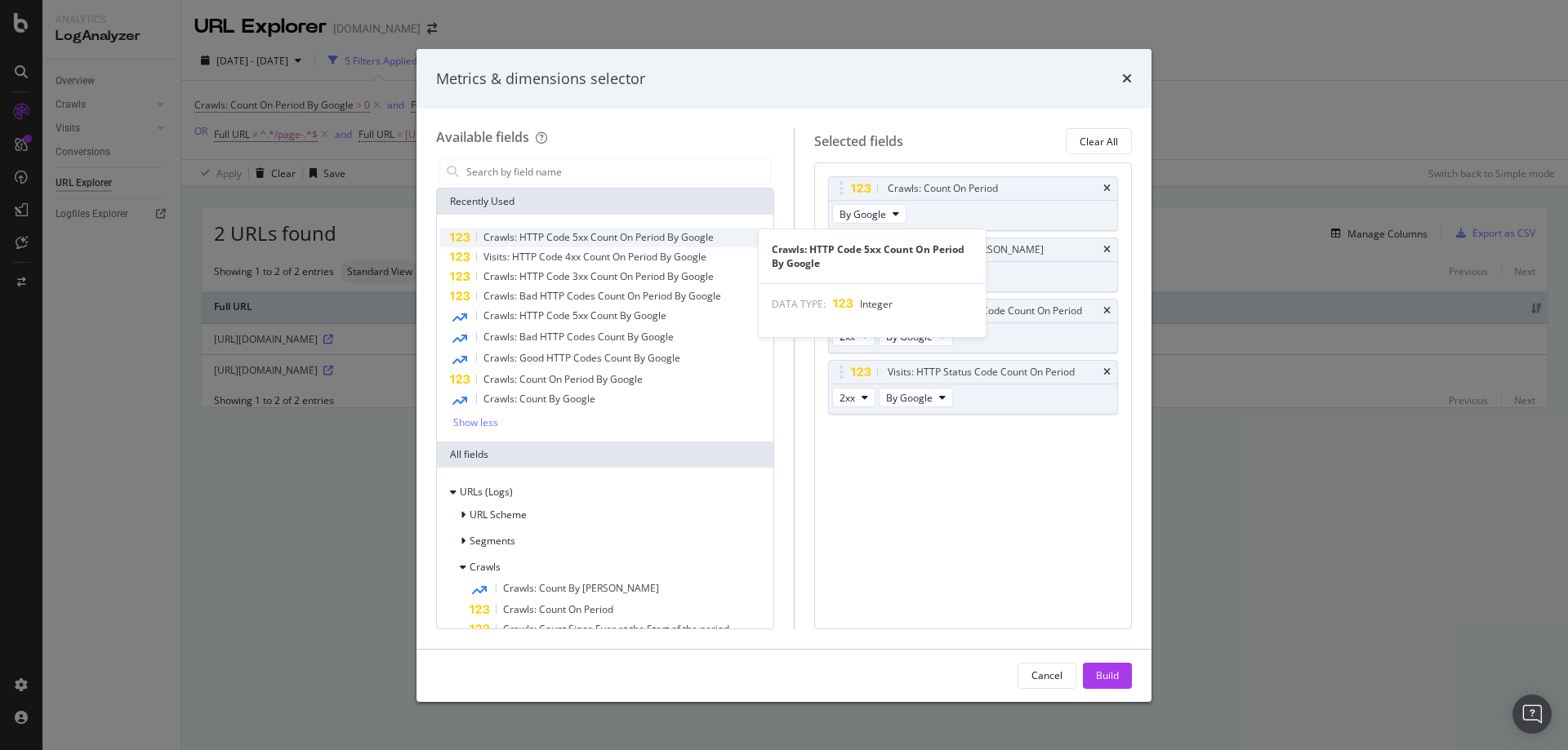
click at [530, 239] on span "Crawls: HTTP Code 5xx Count On Period By Google" at bounding box center [598, 237] width 230 height 14
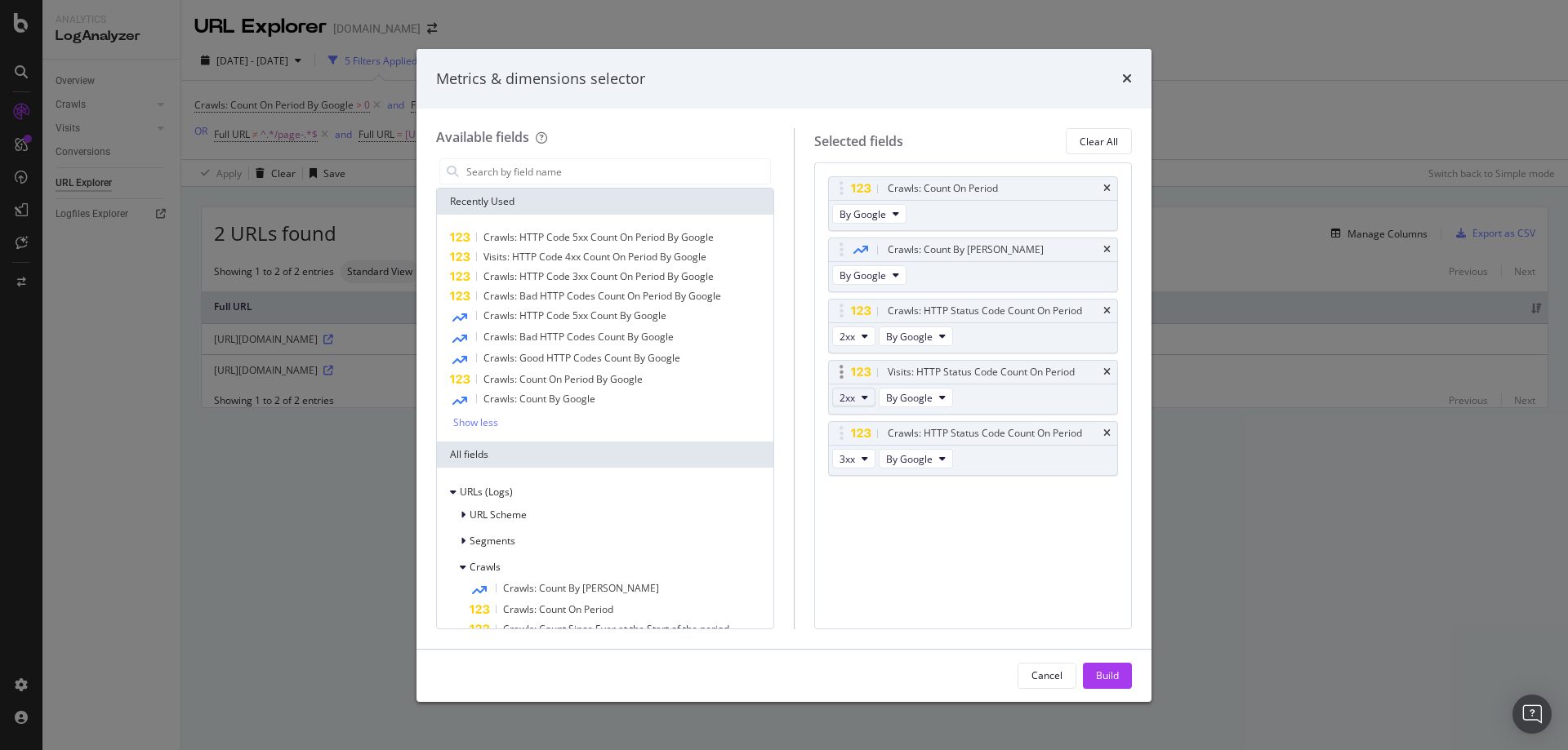
click at [861, 402] on icon "modal" at bounding box center [864, 398] width 7 height 9
click at [859, 452] on span "3xx" at bounding box center [857, 458] width 44 height 15
click at [852, 327] on button "2xx" at bounding box center [854, 336] width 43 height 20
click at [848, 398] on span "3xx" at bounding box center [857, 396] width 44 height 15
click at [848, 402] on button "3xx" at bounding box center [854, 398] width 43 height 20
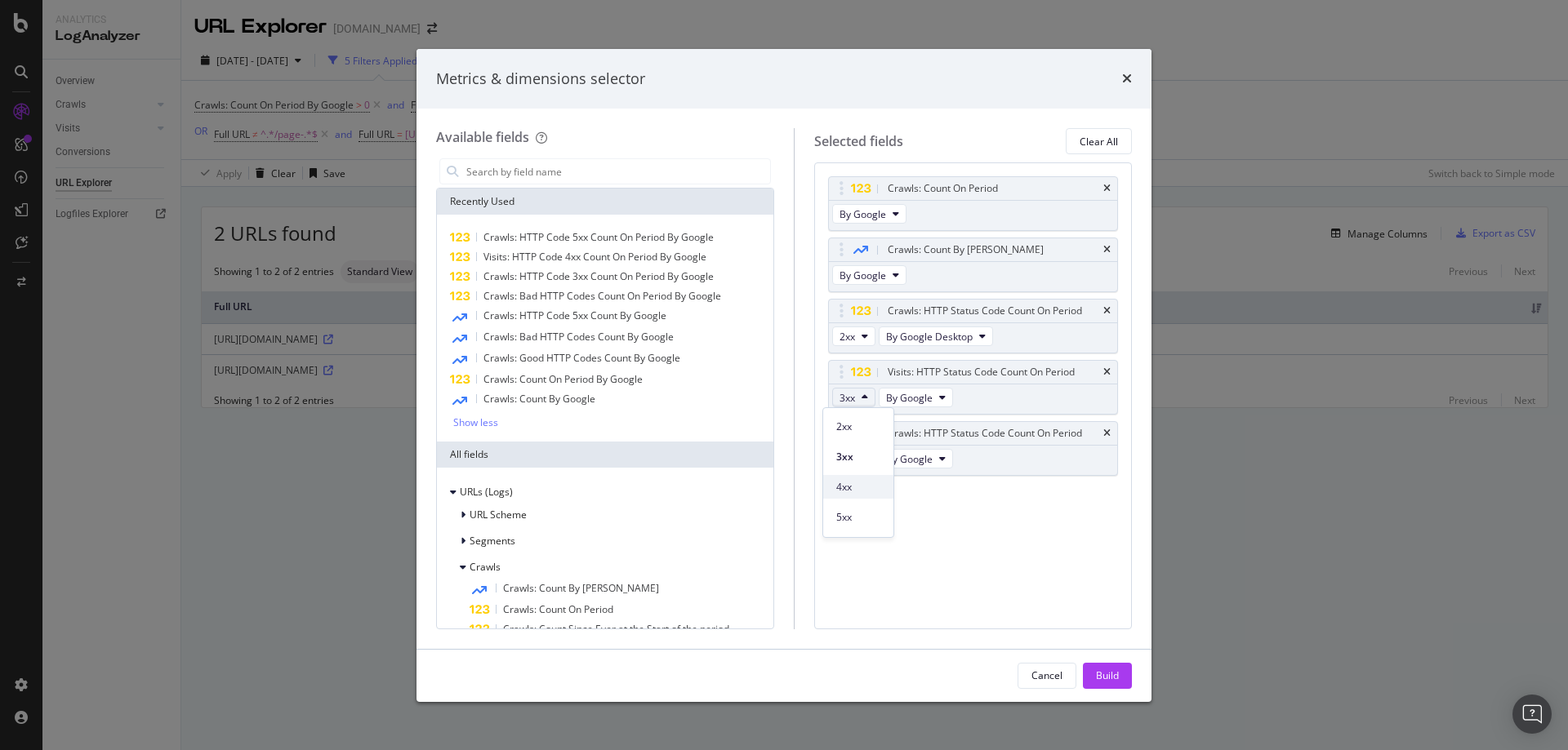
click at [853, 484] on span "4xx" at bounding box center [857, 488] width 44 height 15
click at [850, 457] on button "3xx" at bounding box center [854, 459] width 43 height 20
click at [844, 575] on span "5xx" at bounding box center [857, 579] width 44 height 15
click at [1118, 679] on div "Build" at bounding box center [1107, 675] width 23 height 14
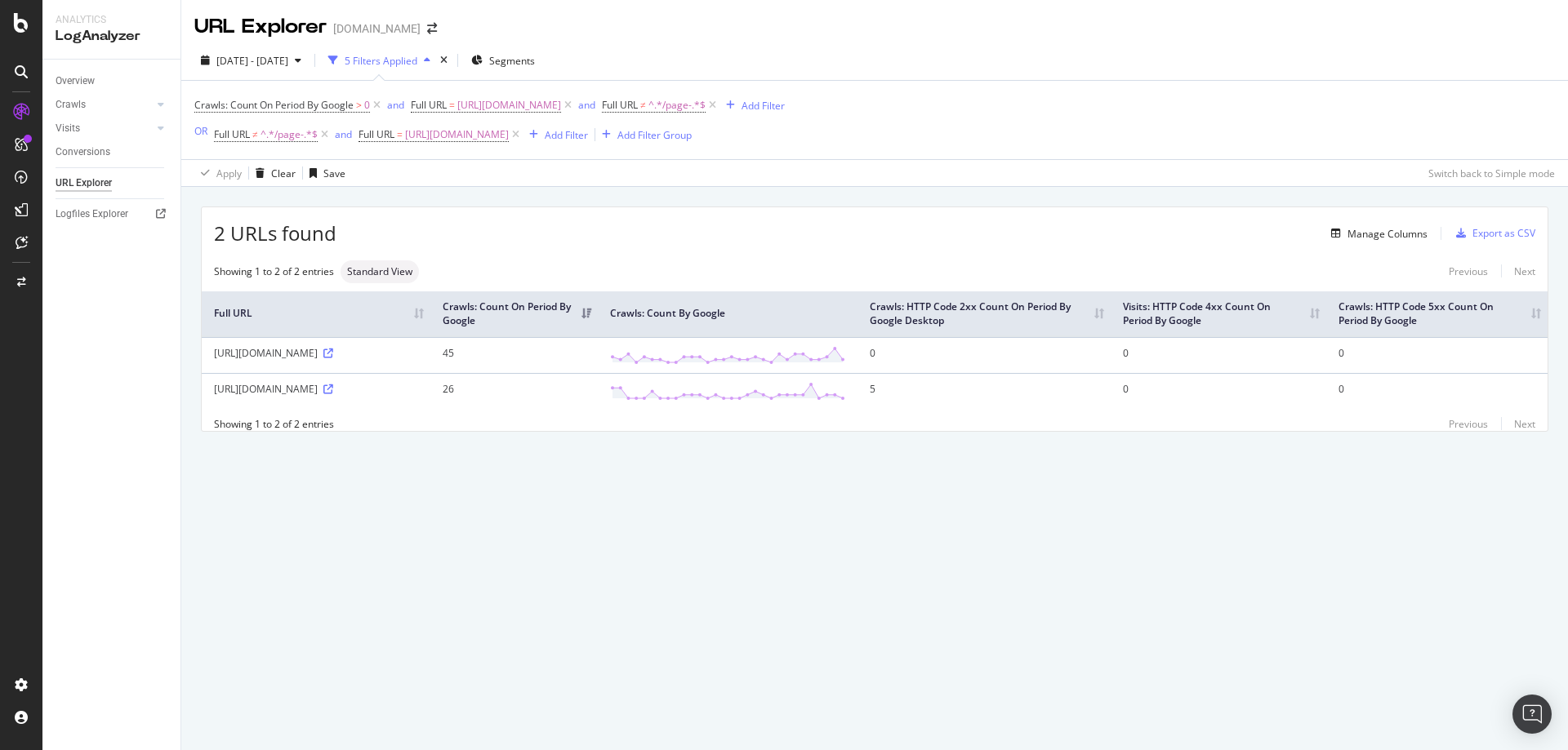
click at [952, 383] on td "5" at bounding box center [984, 391] width 254 height 36
click at [1367, 233] on div "Manage Columns" at bounding box center [1387, 233] width 80 height 14
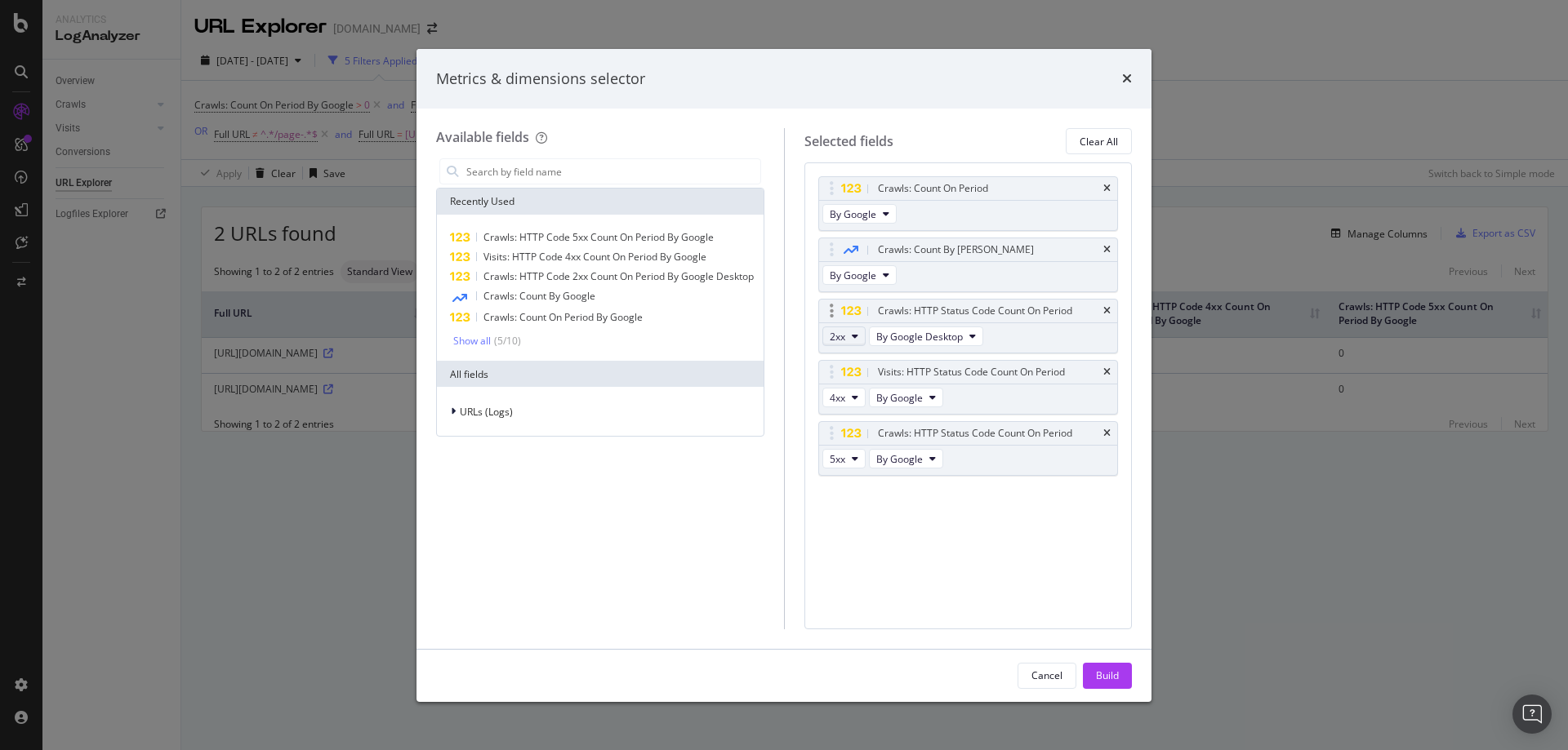
click at [858, 336] on button "2xx" at bounding box center [844, 336] width 43 height 20
click at [849, 393] on span "3xx" at bounding box center [857, 396] width 44 height 15
click at [1105, 670] on div "Build" at bounding box center [1107, 675] width 23 height 14
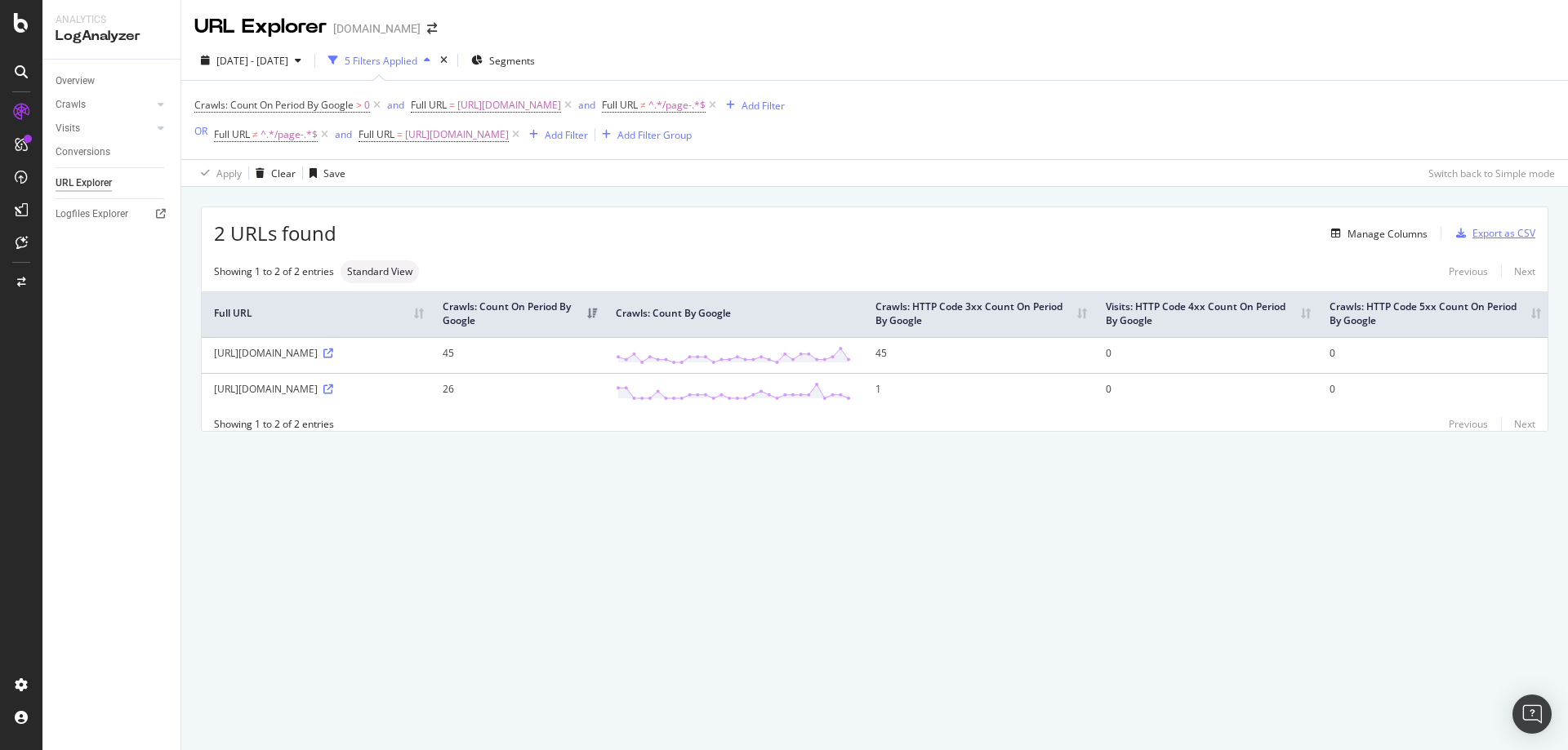
click at [1506, 239] on div "Export as CSV" at bounding box center [1503, 233] width 63 height 14
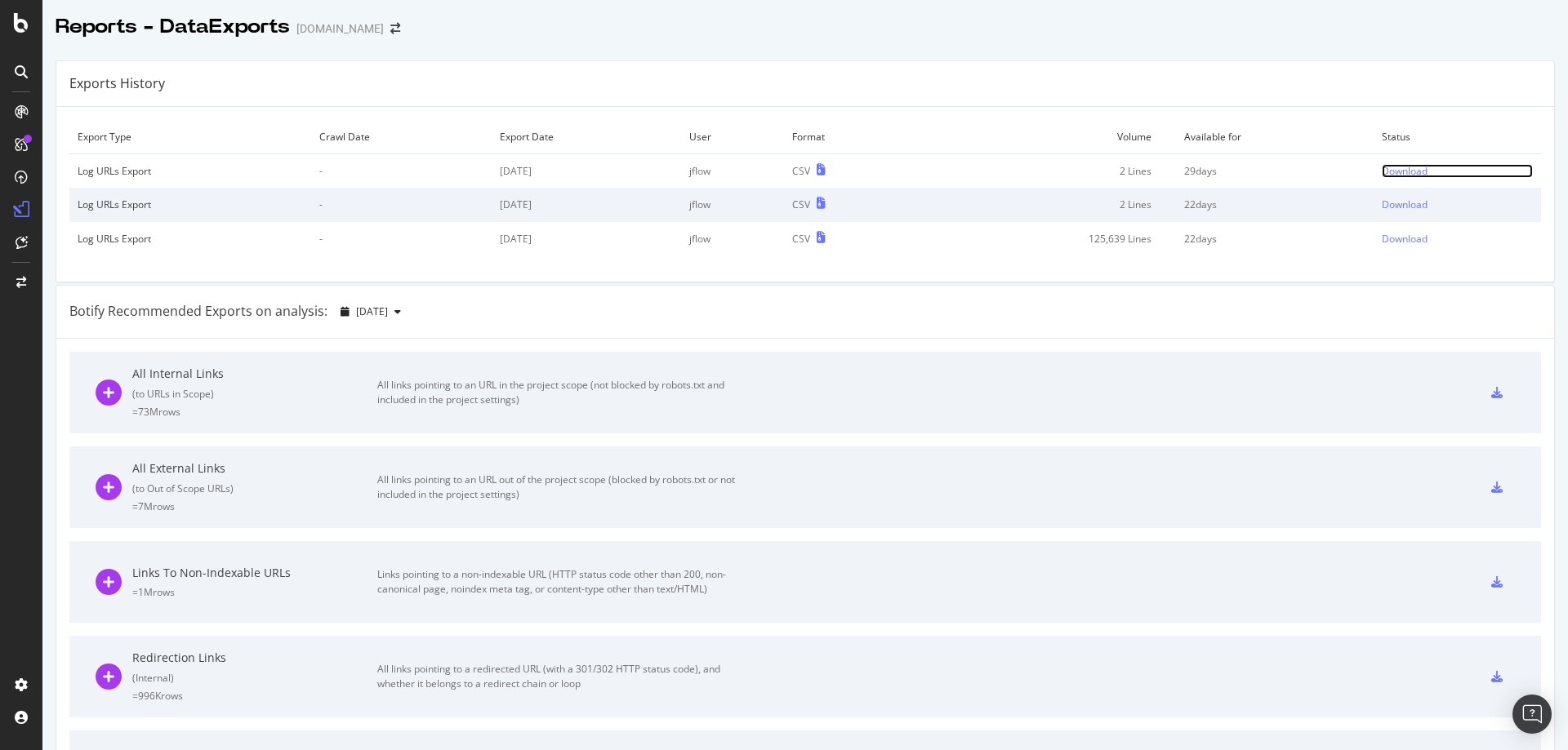
click at [1382, 169] on div "Download" at bounding box center [1404, 171] width 46 height 14
